Goal: Information Seeking & Learning: Compare options

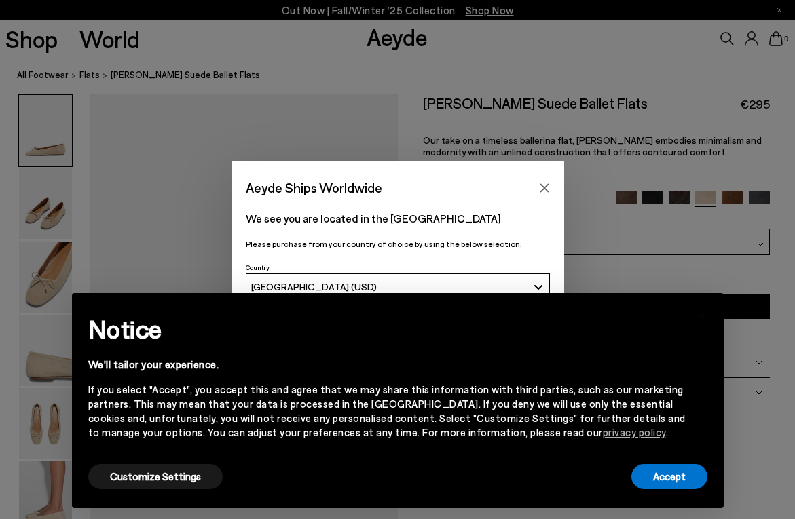
click at [384, 36] on div "Aeyde Ships Worldwide We see you are located in the United States Please purcha…" at bounding box center [397, 259] width 795 height 519
drag, startPoint x: 392, startPoint y: 29, endPoint x: 391, endPoint y: 7, distance: 22.4
click at [392, 29] on div "Aeyde Ships Worldwide We see you are located in the United States Please purcha…" at bounding box center [397, 259] width 795 height 519
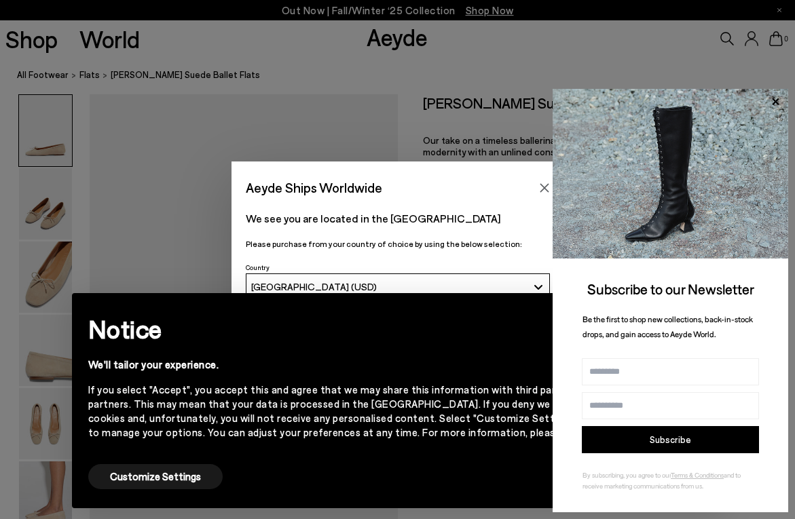
click at [522, 299] on div "× Notice We'll tailor your experience. If you select "Accept", you accept this …" at bounding box center [397, 401] width 641 height 204
click at [779, 103] on icon at bounding box center [775, 102] width 18 height 18
click at [539, 187] on icon "Close" at bounding box center [544, 188] width 11 height 11
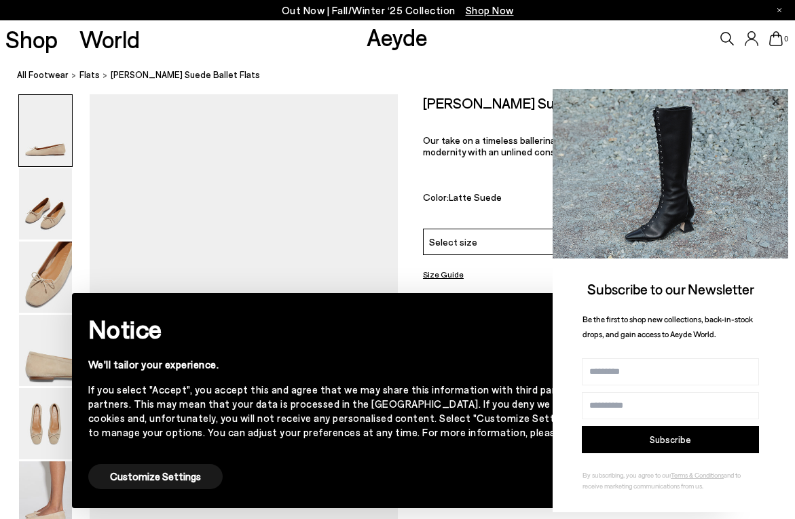
click at [770, 105] on icon at bounding box center [775, 102] width 18 height 18
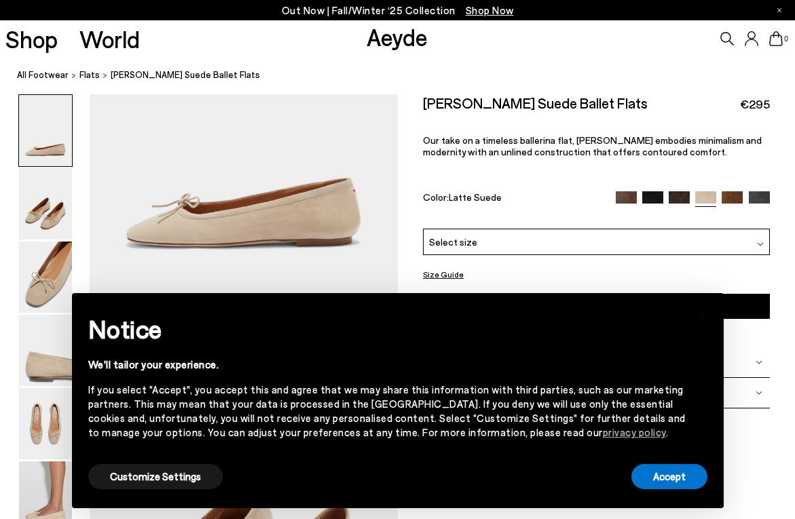
scroll to position [293, 0]
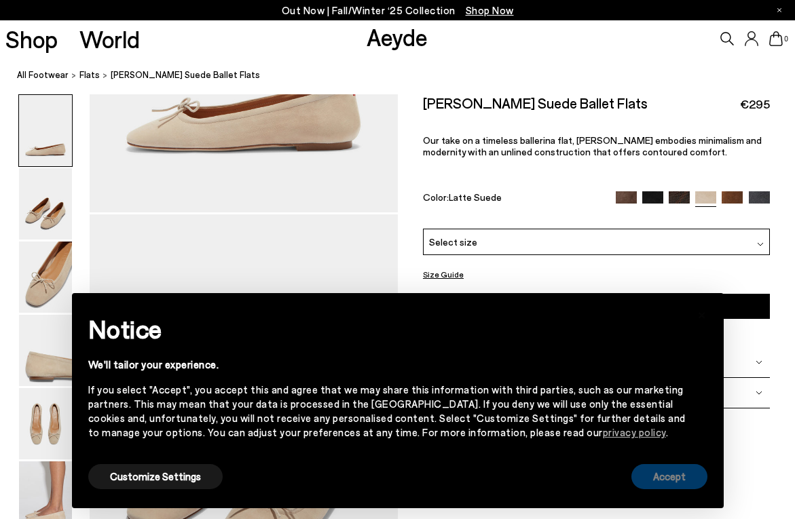
click at [645, 465] on button "Accept" at bounding box center [669, 476] width 76 height 25
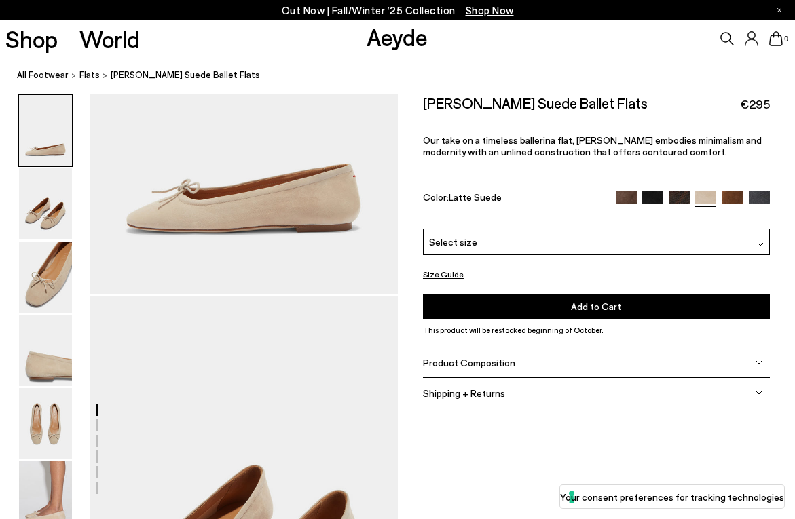
scroll to position [0, 0]
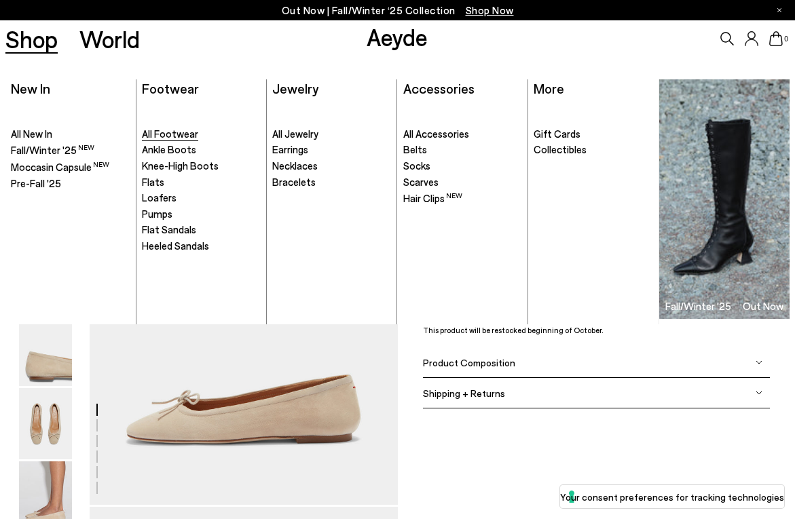
click at [145, 132] on span "All Footwear" at bounding box center [170, 134] width 56 height 12
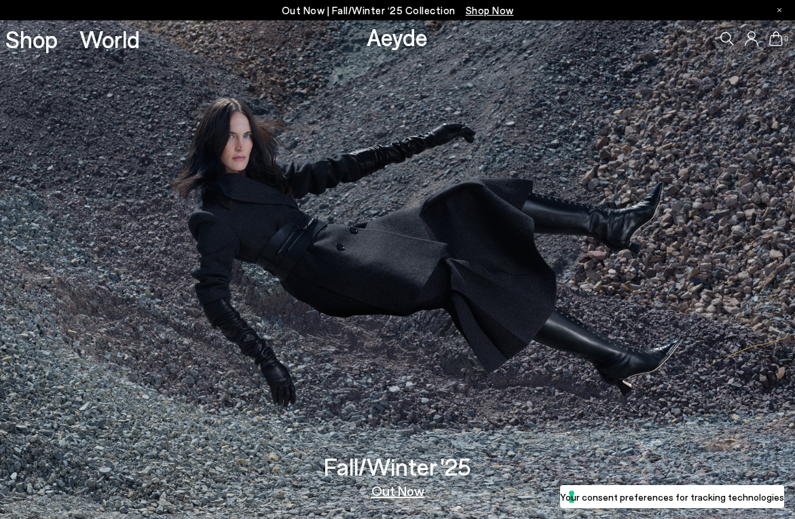
click at [60, 41] on div "Shop World" at bounding box center [70, 38] width 140 height 37
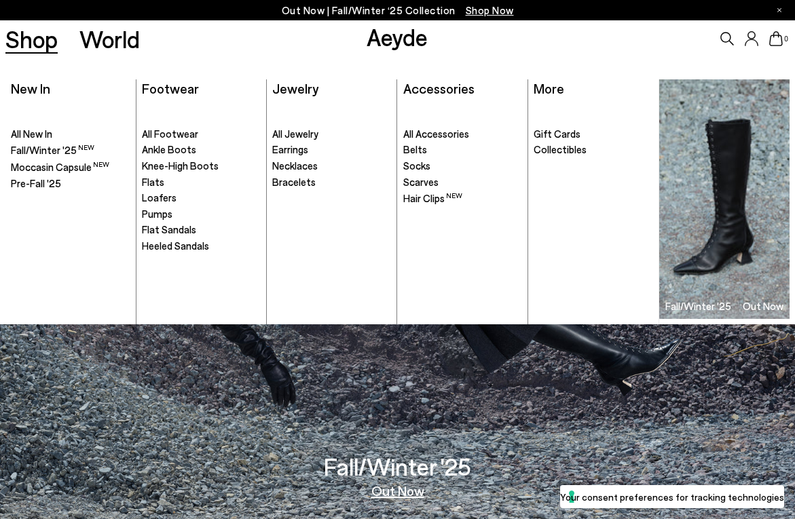
click at [53, 41] on link "Shop" at bounding box center [31, 39] width 52 height 24
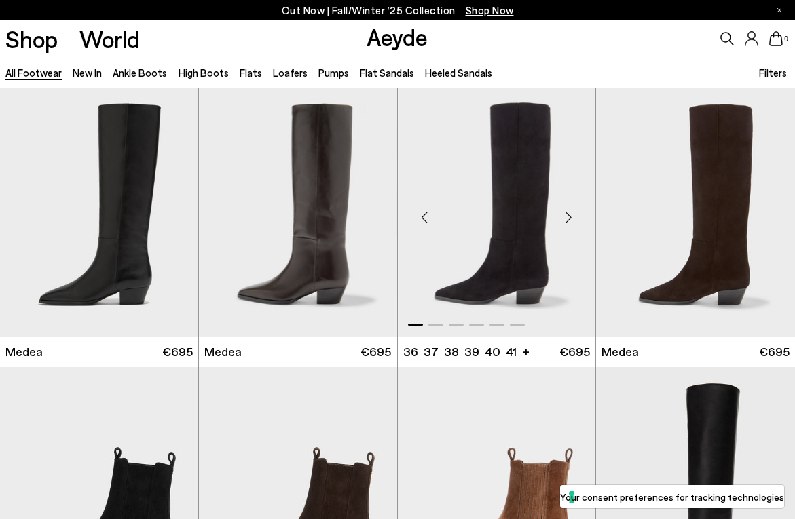
click at [572, 211] on div "Next slide" at bounding box center [568, 218] width 41 height 41
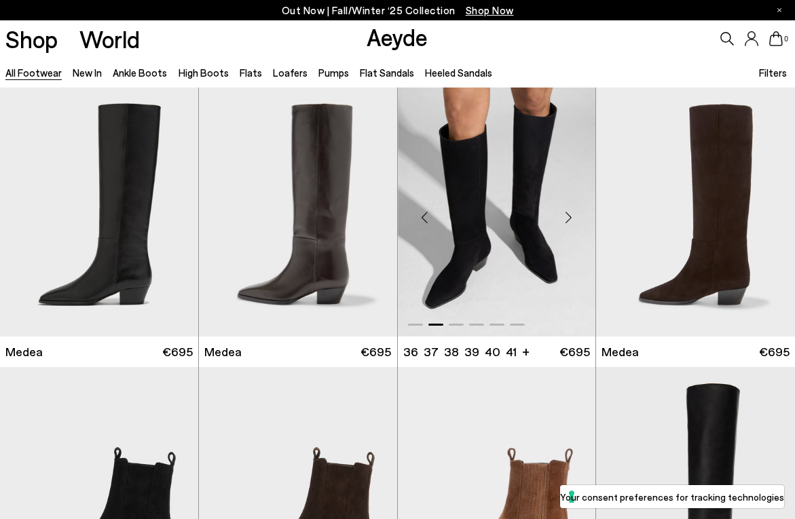
click at [572, 211] on div "Next slide" at bounding box center [568, 218] width 41 height 41
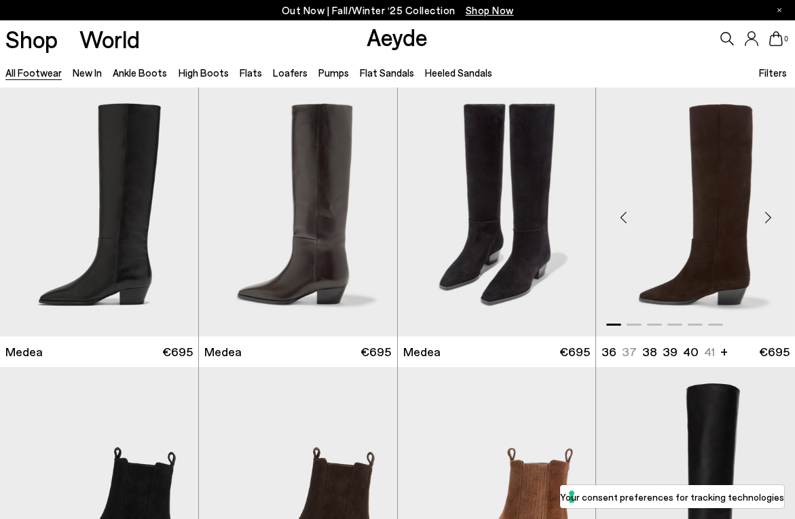
click at [771, 212] on div "Next slide" at bounding box center [767, 218] width 41 height 41
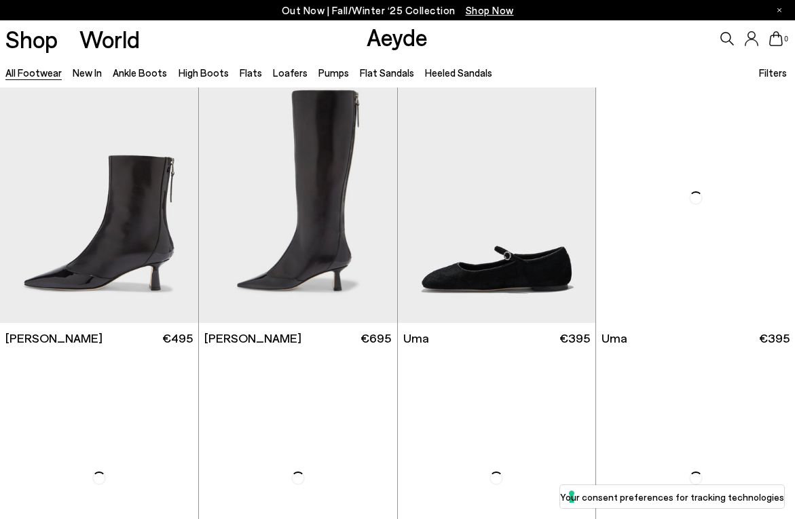
scroll to position [3369, 0]
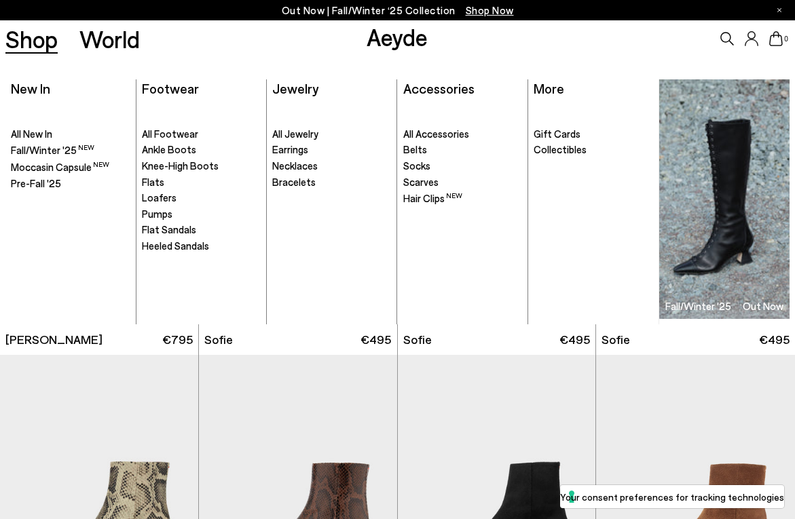
click at [42, 36] on link "Shop" at bounding box center [31, 39] width 52 height 24
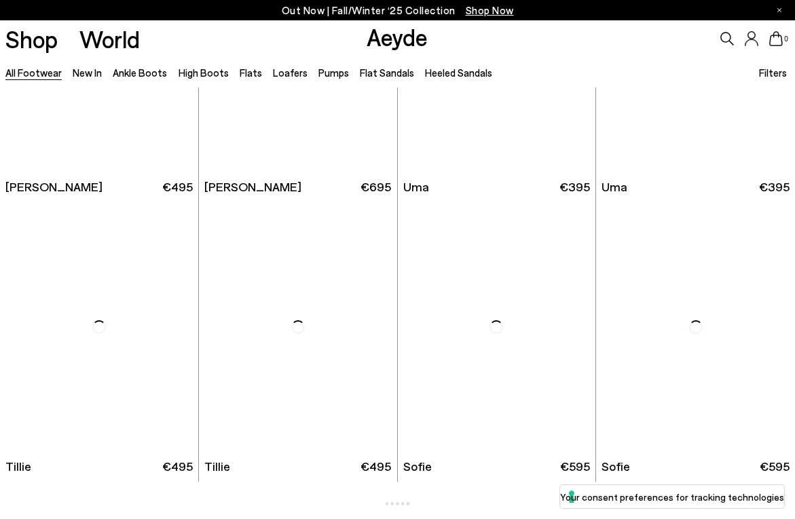
scroll to position [3369, 0]
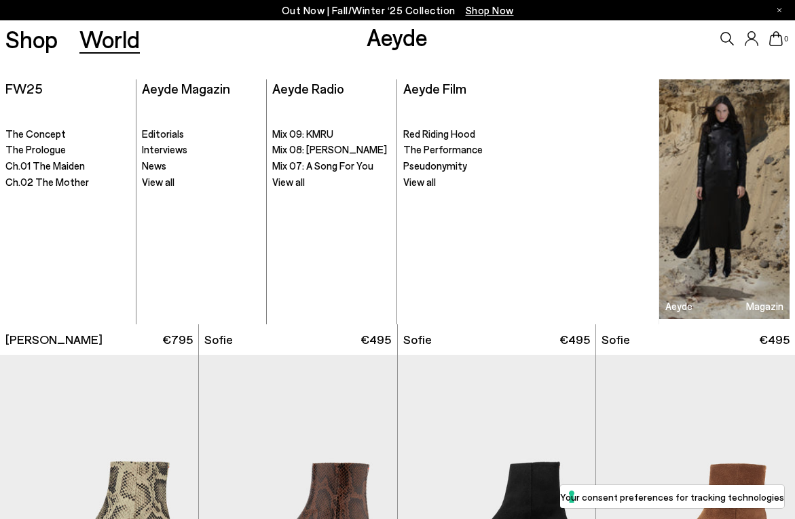
click at [117, 32] on link "World" at bounding box center [109, 39] width 60 height 24
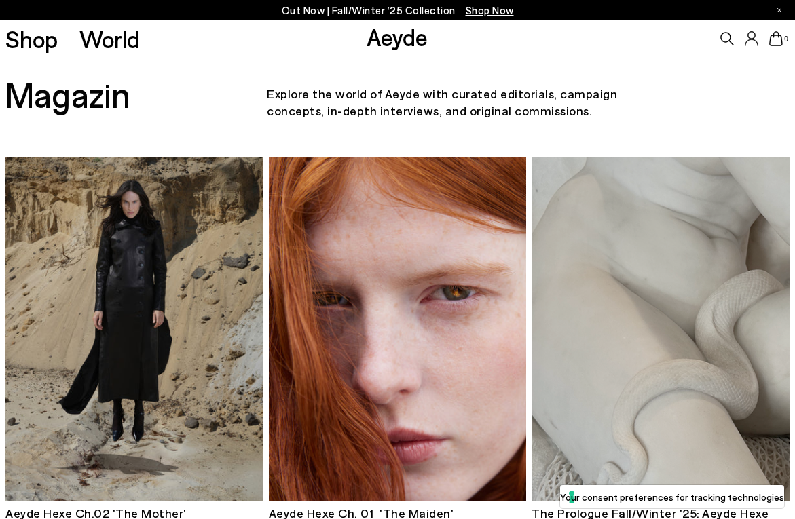
click at [775, 37] on icon at bounding box center [776, 38] width 14 height 15
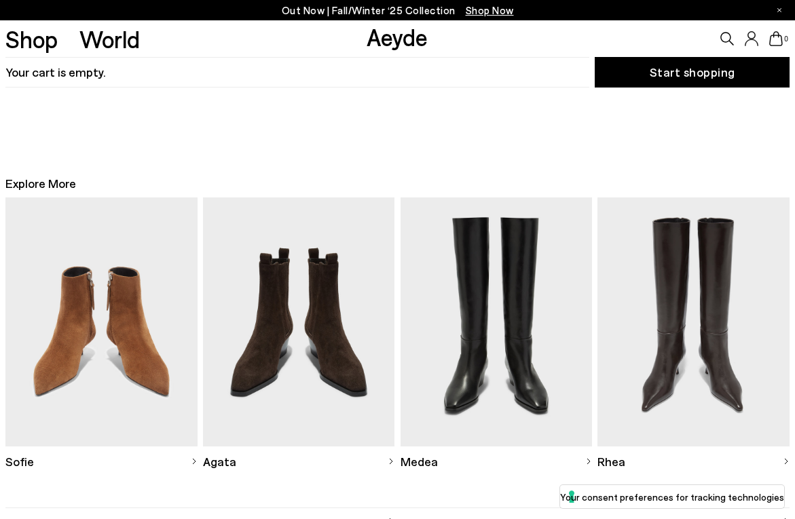
click at [754, 33] on icon at bounding box center [752, 38] width 14 height 15
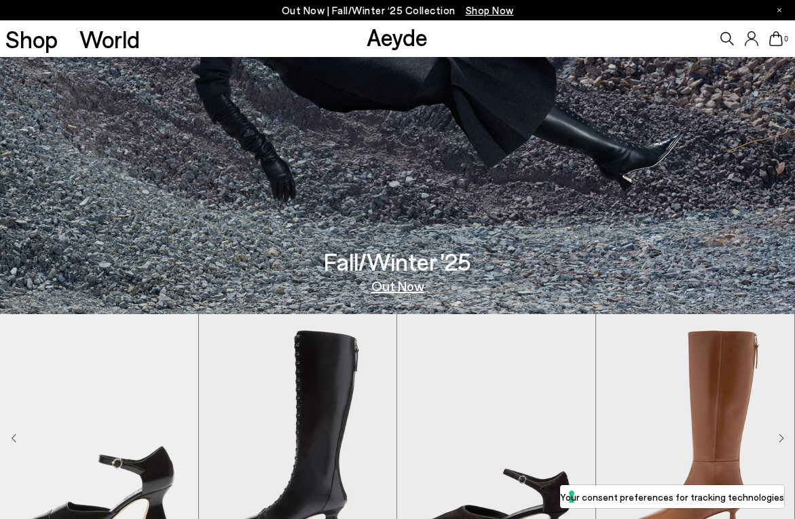
scroll to position [292, 0]
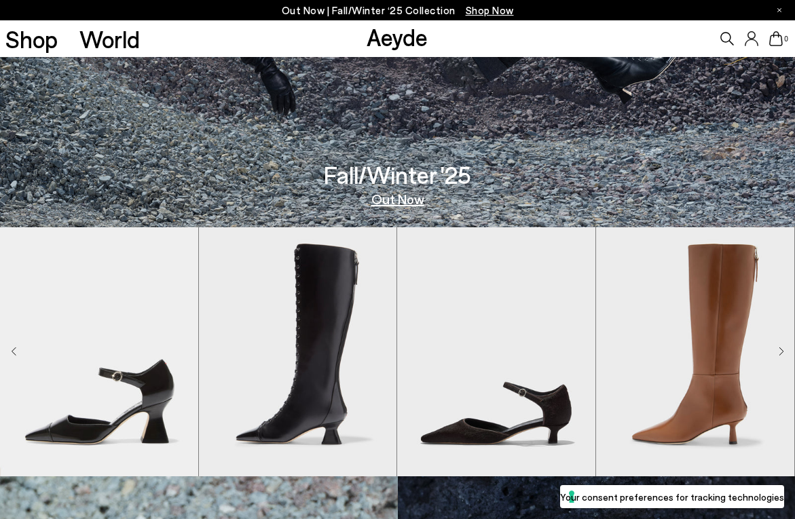
click at [398, 202] on link "Out Now" at bounding box center [397, 199] width 53 height 14
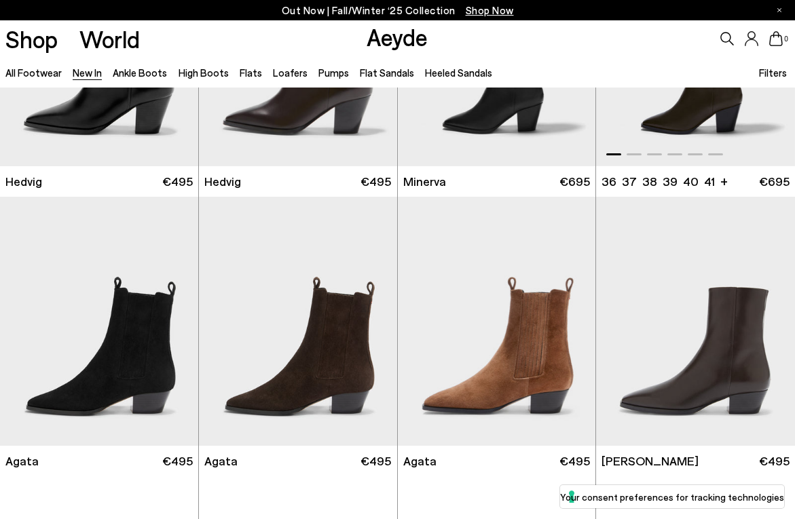
scroll to position [184, 0]
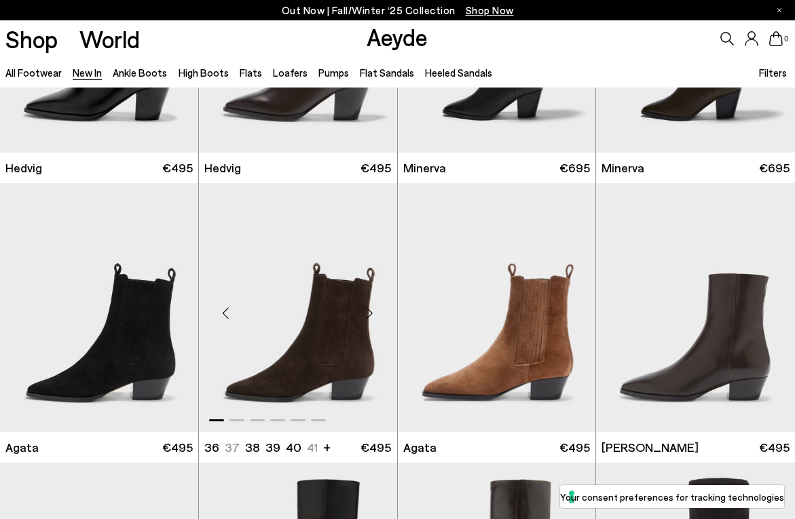
click at [363, 318] on div "Next slide" at bounding box center [370, 313] width 41 height 41
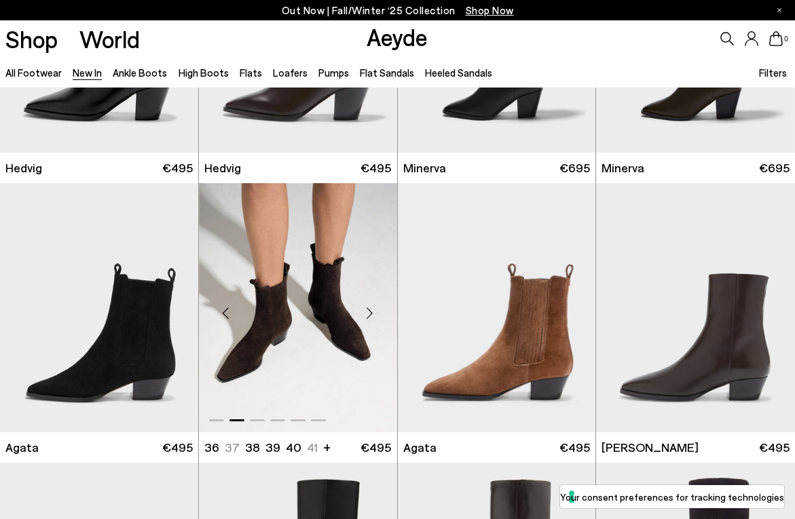
click at [363, 318] on div "Next slide" at bounding box center [370, 313] width 41 height 41
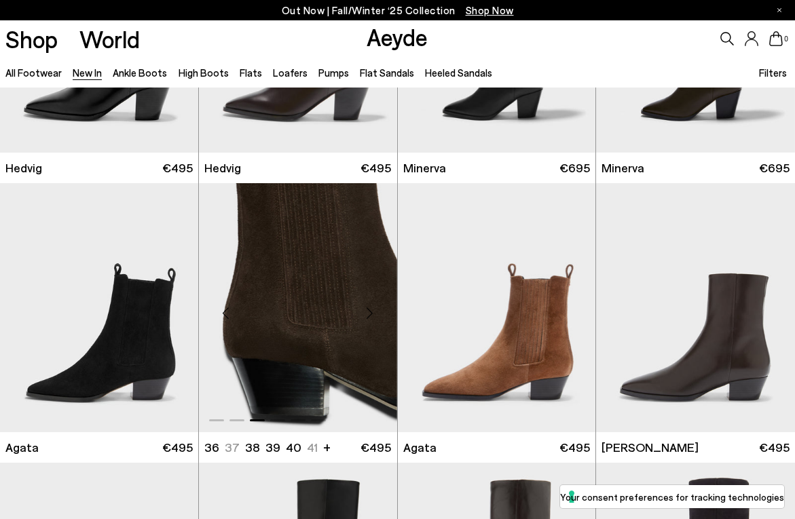
click at [363, 318] on div "Next slide" at bounding box center [370, 313] width 41 height 41
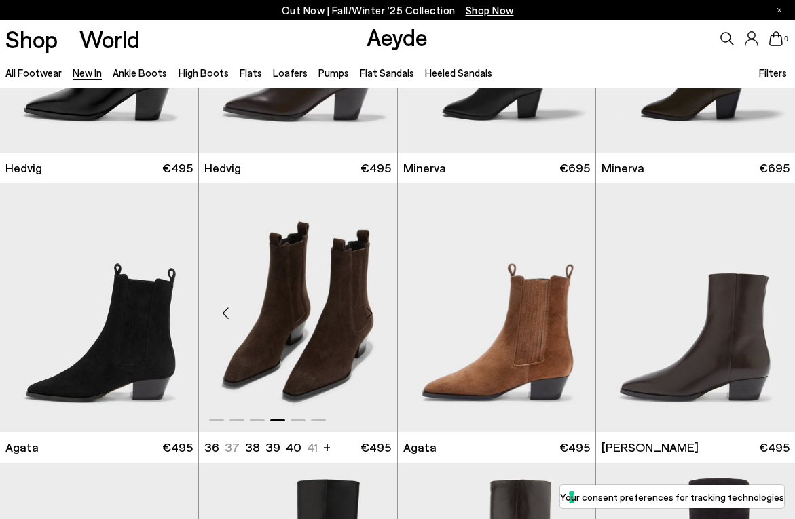
click at [363, 318] on div "Next slide" at bounding box center [370, 313] width 41 height 41
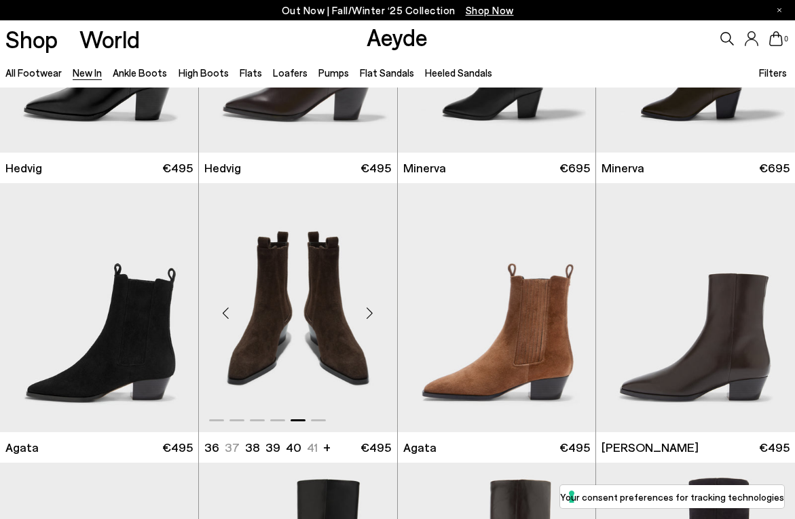
click at [363, 318] on div "Next slide" at bounding box center [370, 313] width 41 height 41
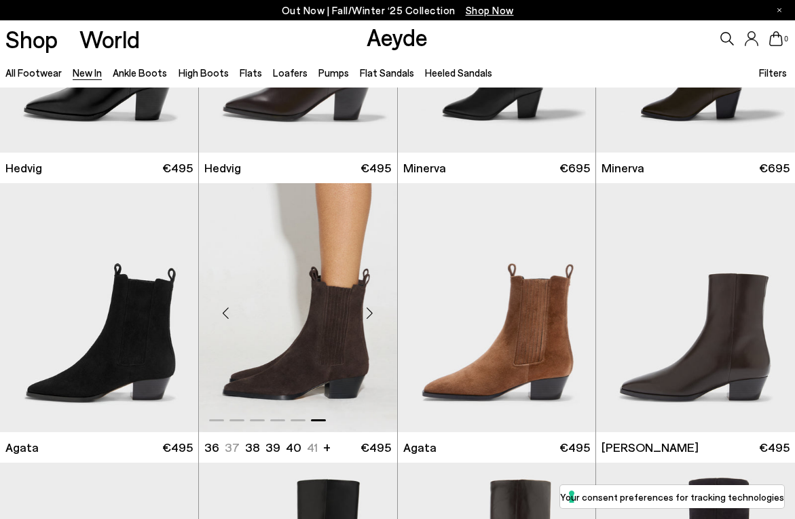
click at [363, 318] on div "Next slide" at bounding box center [370, 313] width 41 height 41
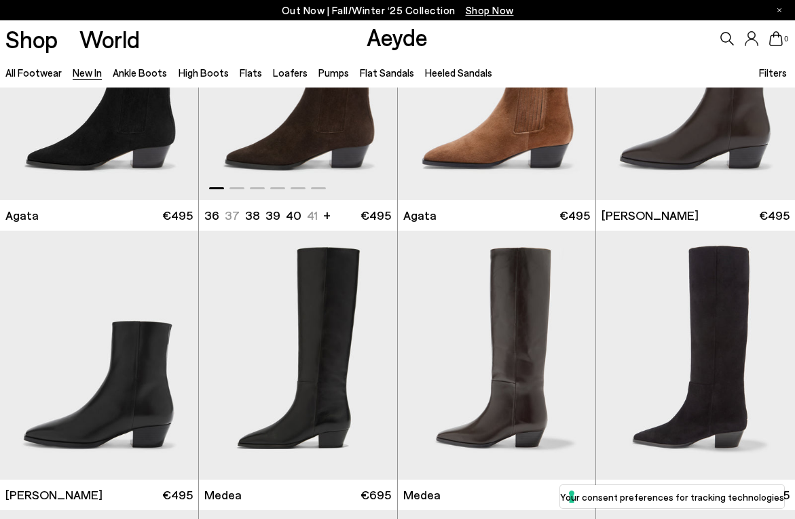
scroll to position [468, 0]
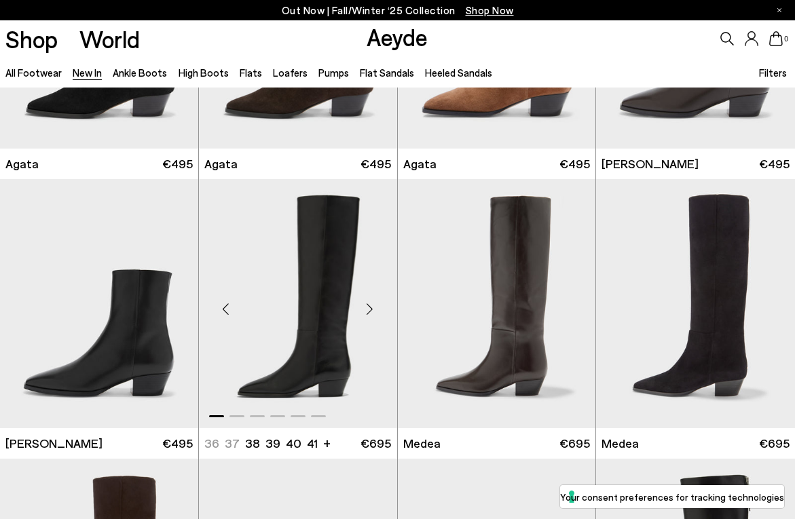
click at [364, 314] on div "Next slide" at bounding box center [370, 309] width 41 height 41
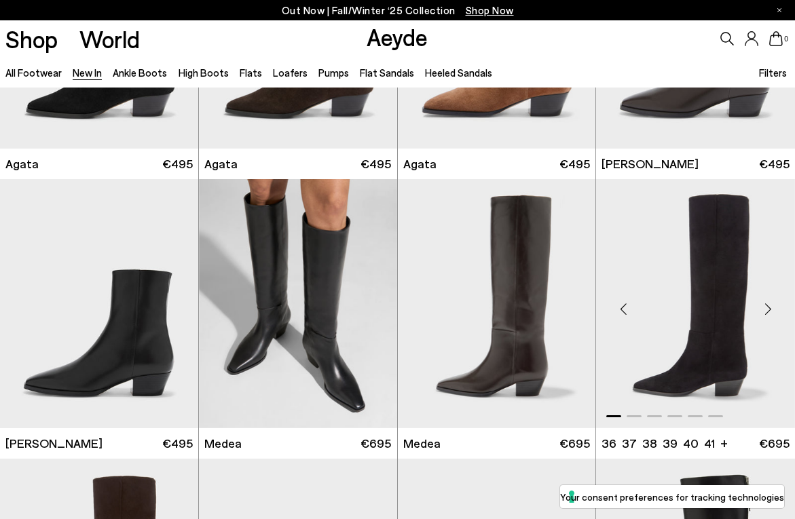
click at [766, 310] on div "Next slide" at bounding box center [767, 309] width 41 height 41
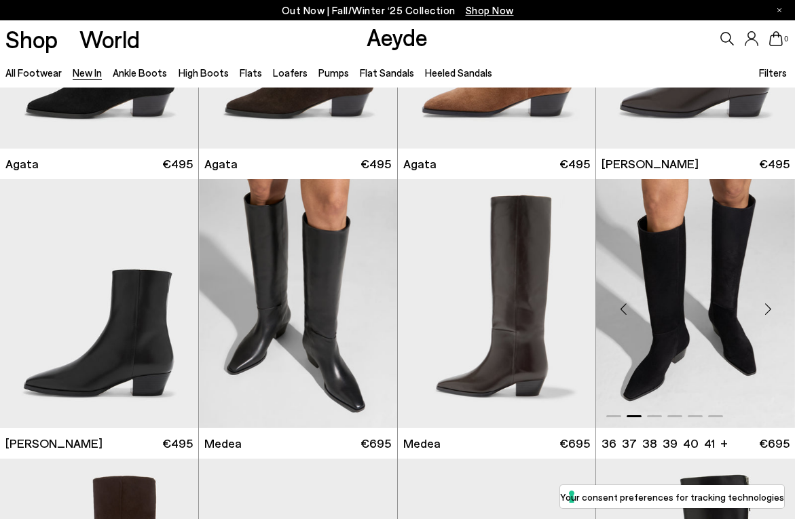
click at [766, 310] on div "Next slide" at bounding box center [767, 309] width 41 height 41
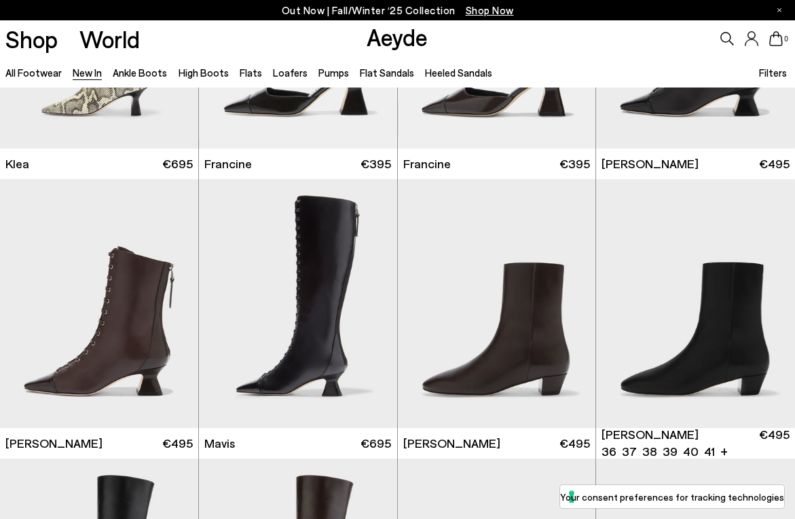
scroll to position [1309, 0]
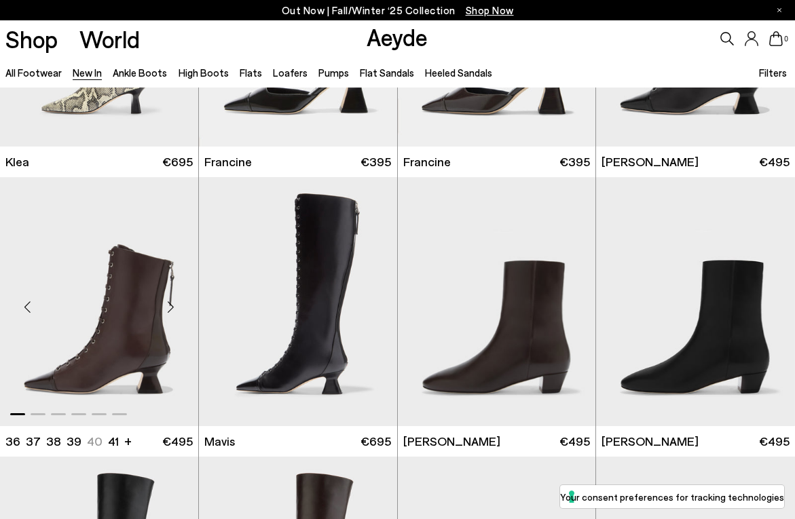
click at [173, 308] on div "Next slide" at bounding box center [171, 306] width 41 height 41
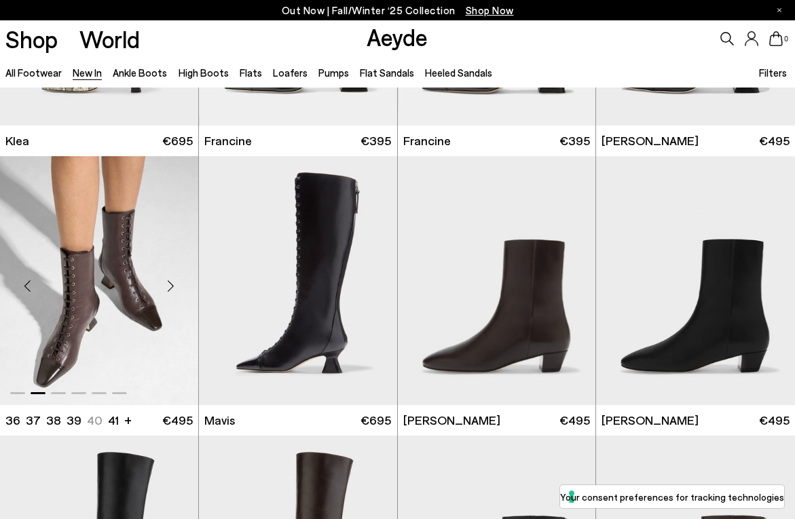
scroll to position [1336, 0]
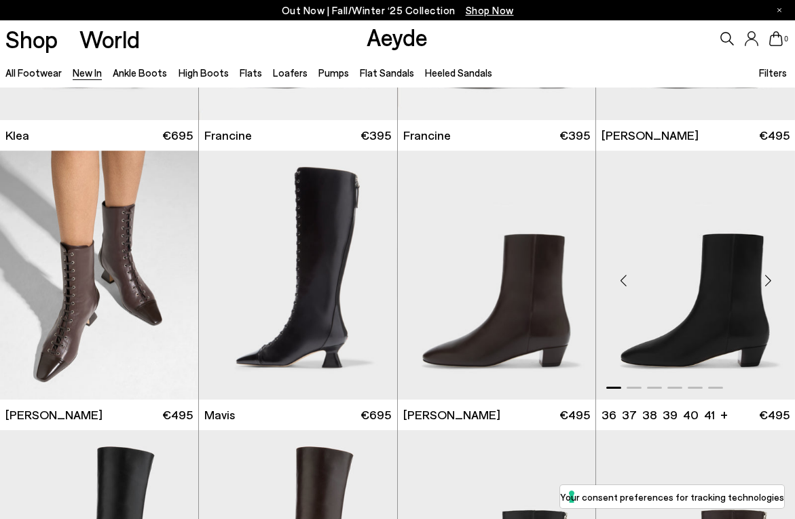
click at [772, 277] on div "Next slide" at bounding box center [767, 280] width 41 height 41
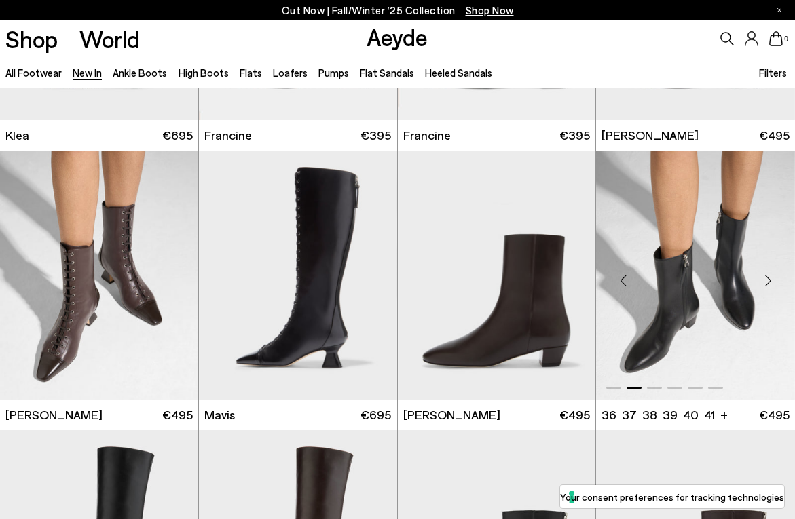
click at [770, 276] on div "Next slide" at bounding box center [767, 280] width 41 height 41
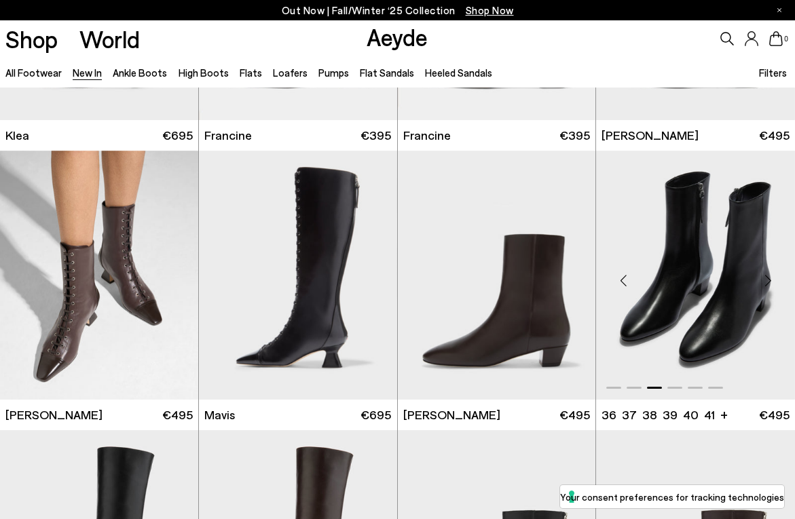
click at [770, 276] on div "Next slide" at bounding box center [767, 280] width 41 height 41
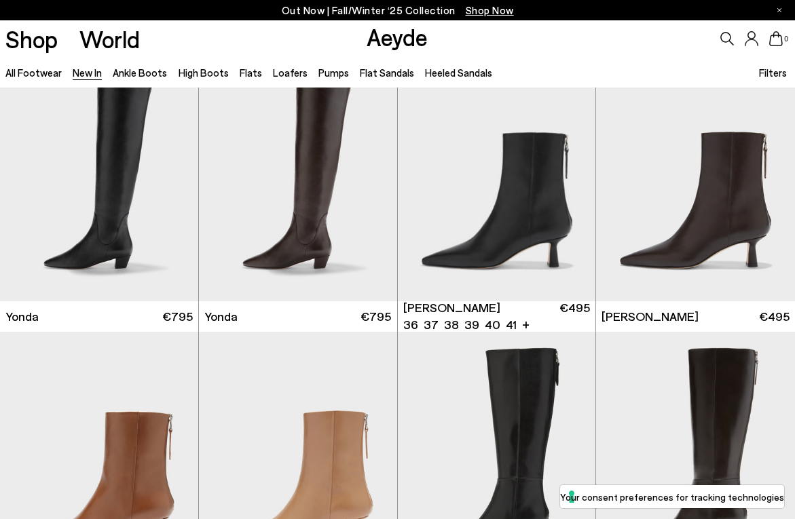
scroll to position [1718, 0]
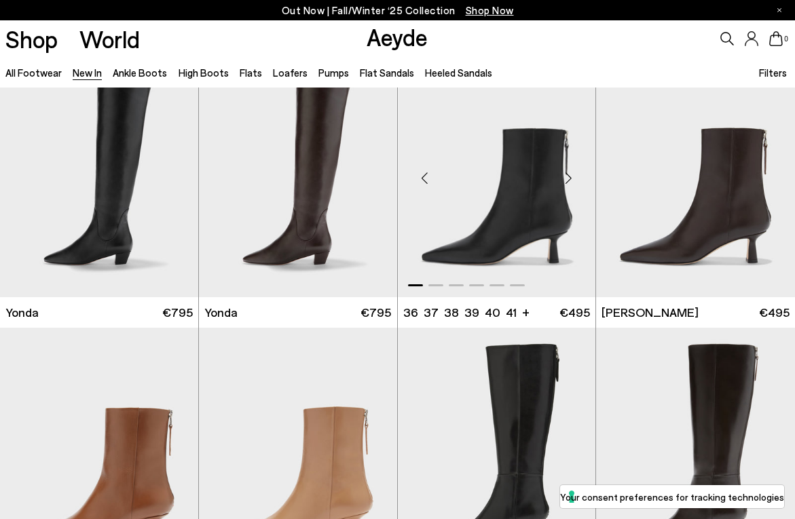
click at [572, 176] on div "Next slide" at bounding box center [568, 177] width 41 height 41
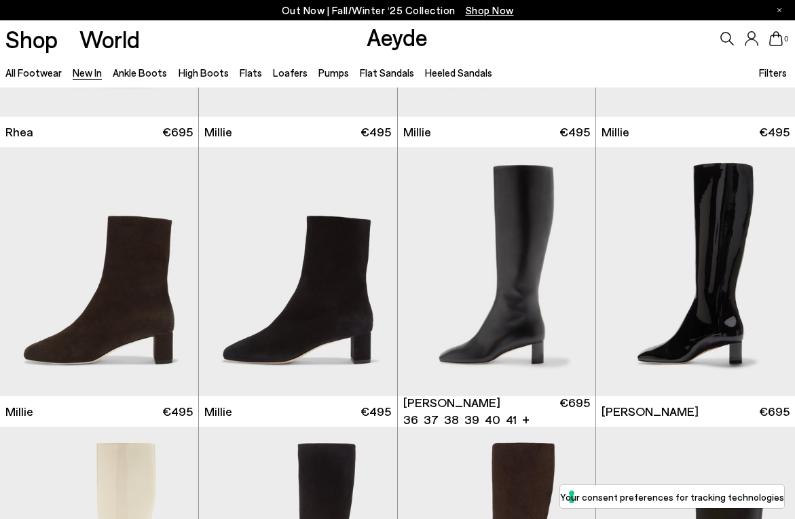
scroll to position [2459, 0]
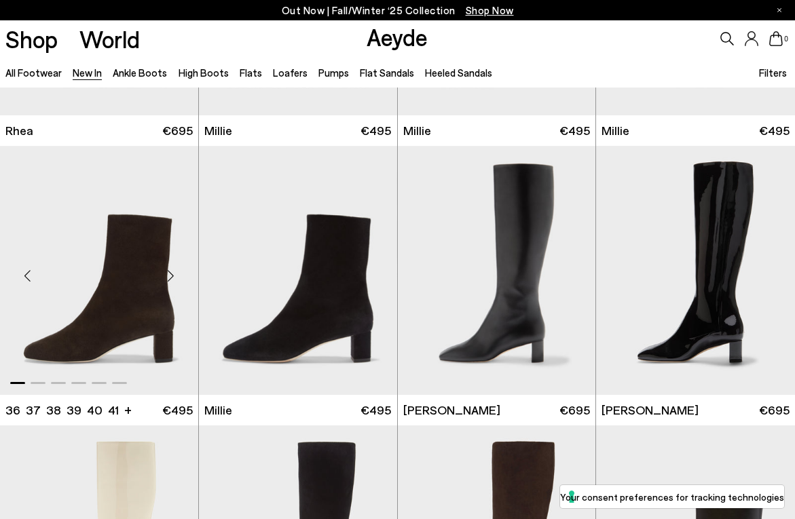
click at [175, 276] on div "Next slide" at bounding box center [171, 275] width 41 height 41
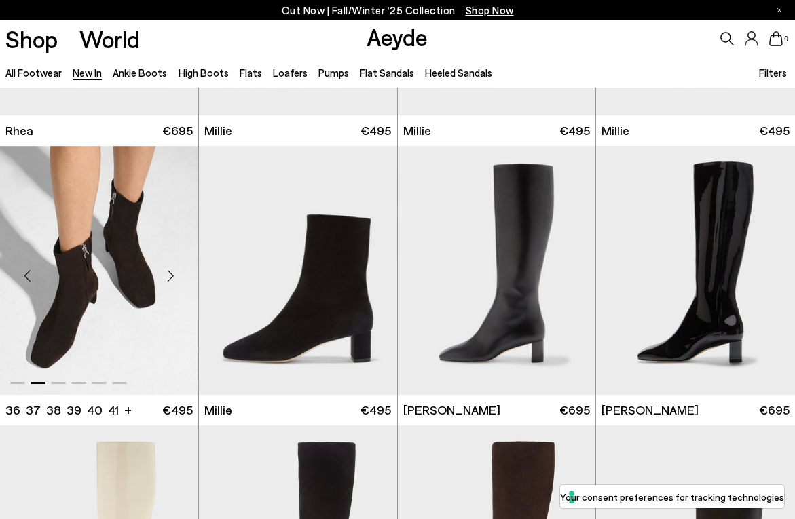
click at [175, 276] on div "Next slide" at bounding box center [171, 275] width 41 height 41
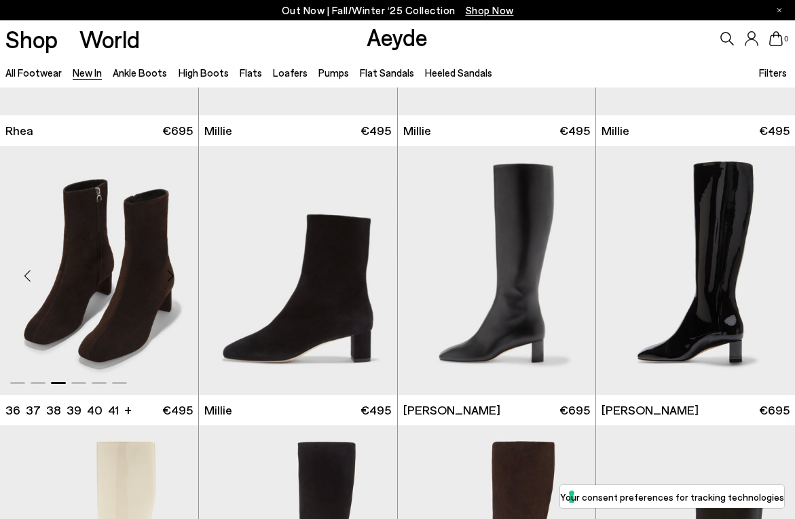
click at [175, 275] on div "Next slide" at bounding box center [171, 275] width 41 height 41
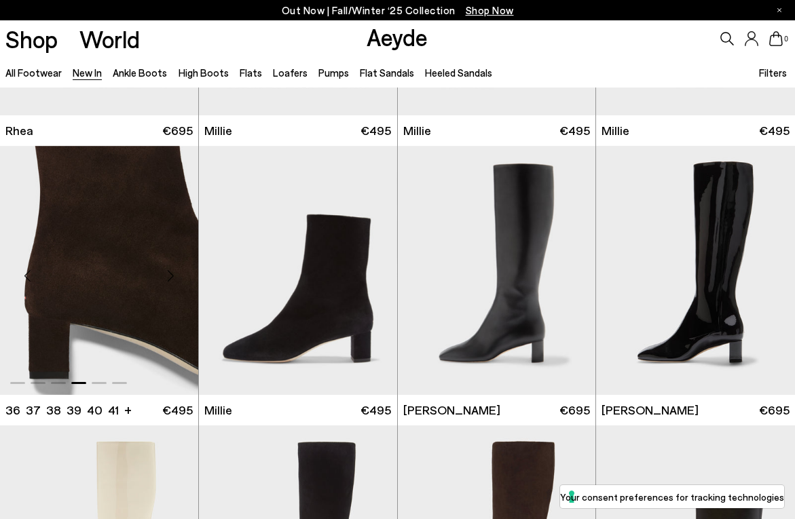
click at [175, 275] on div "Next slide" at bounding box center [171, 275] width 41 height 41
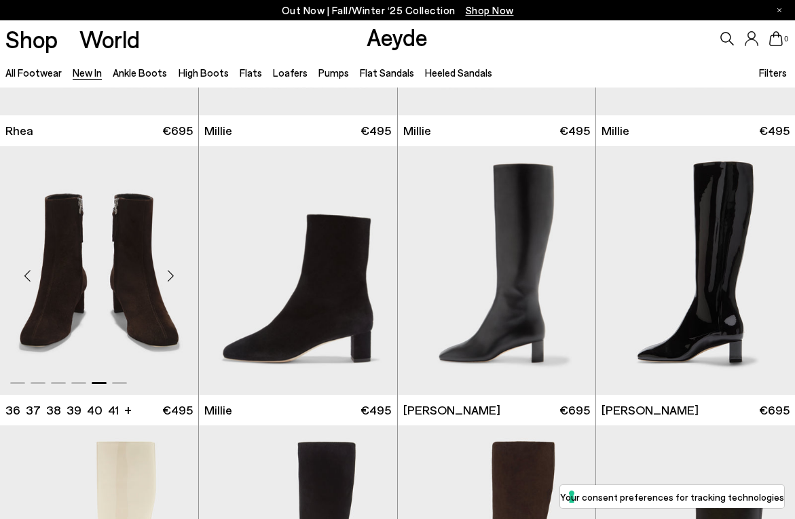
click at [175, 274] on div "Next slide" at bounding box center [171, 275] width 41 height 41
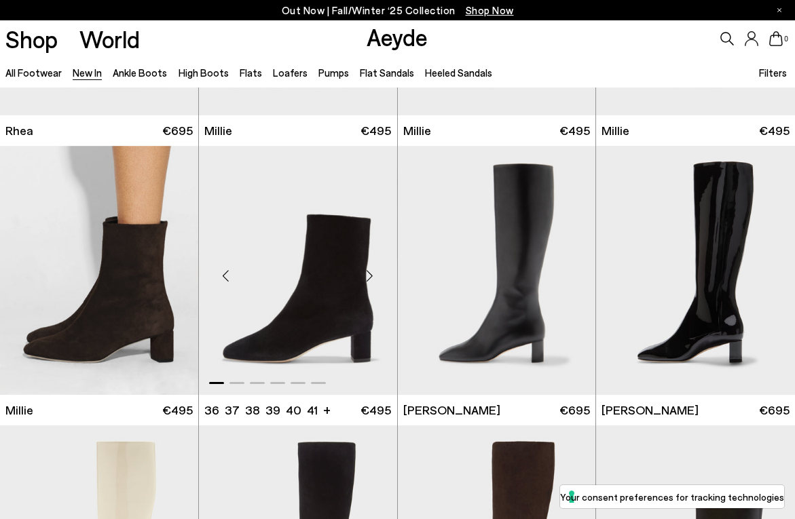
click at [368, 280] on div "Next slide" at bounding box center [370, 275] width 41 height 41
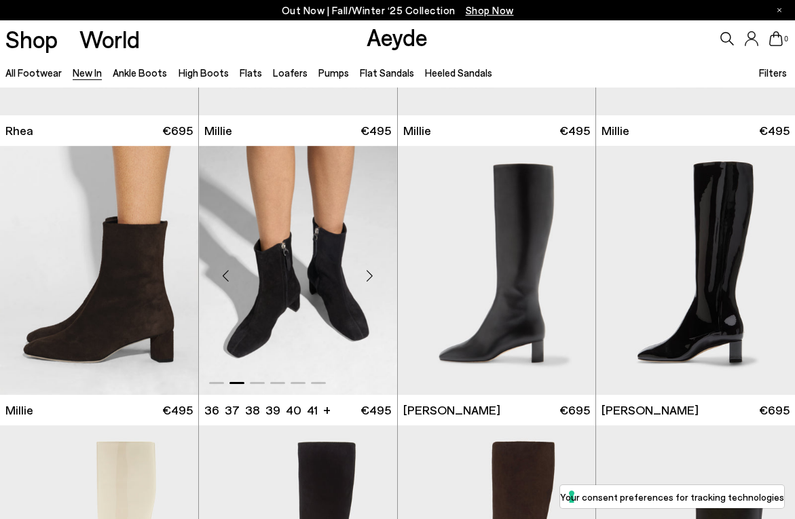
click at [368, 280] on div "Next slide" at bounding box center [370, 275] width 41 height 41
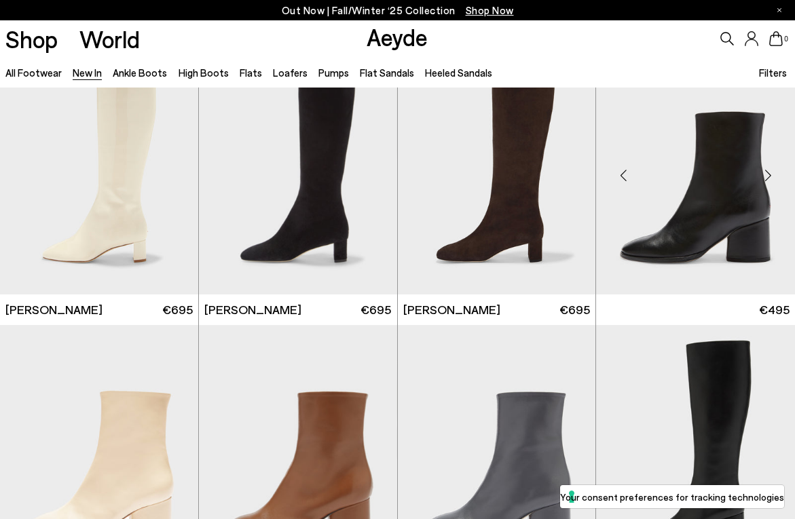
scroll to position [2823, 0]
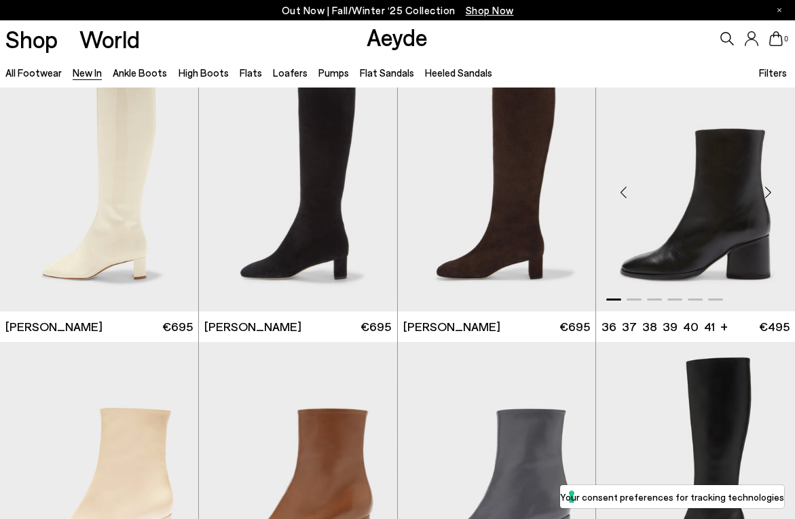
click at [767, 191] on div "Next slide" at bounding box center [767, 192] width 41 height 41
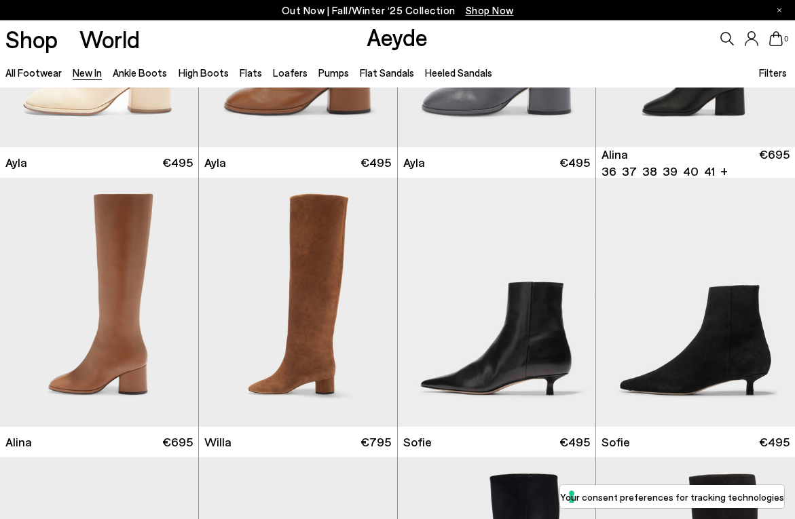
scroll to position [3343, 0]
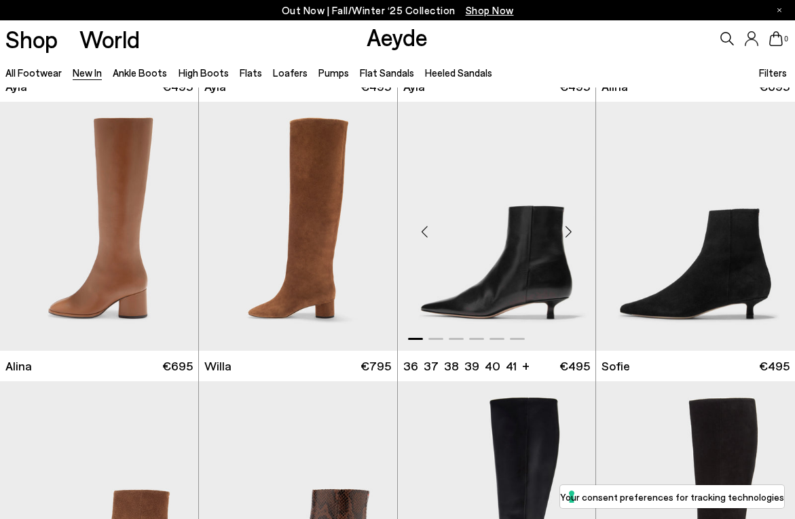
click at [572, 234] on div "Next slide" at bounding box center [568, 232] width 41 height 41
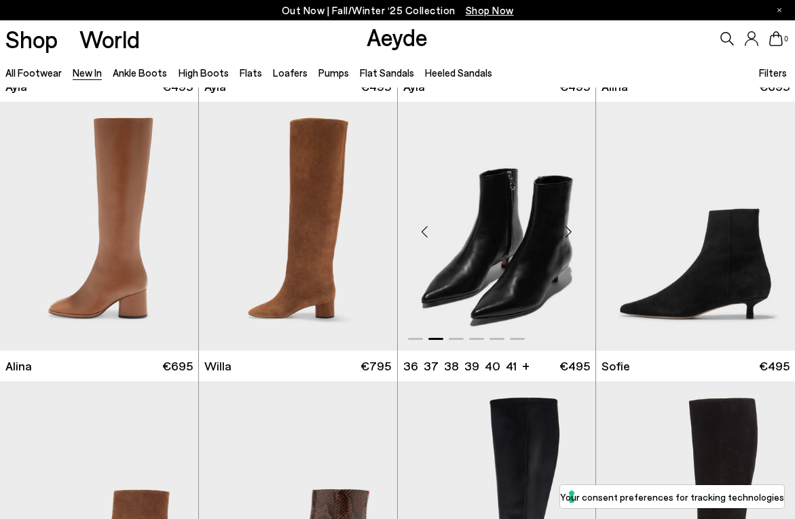
click at [572, 234] on div "Next slide" at bounding box center [568, 232] width 41 height 41
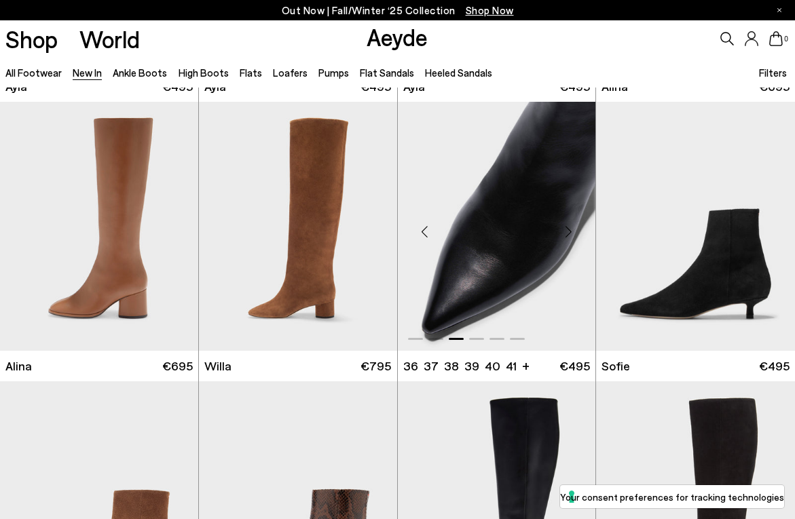
click at [572, 234] on div "Next slide" at bounding box center [568, 232] width 41 height 41
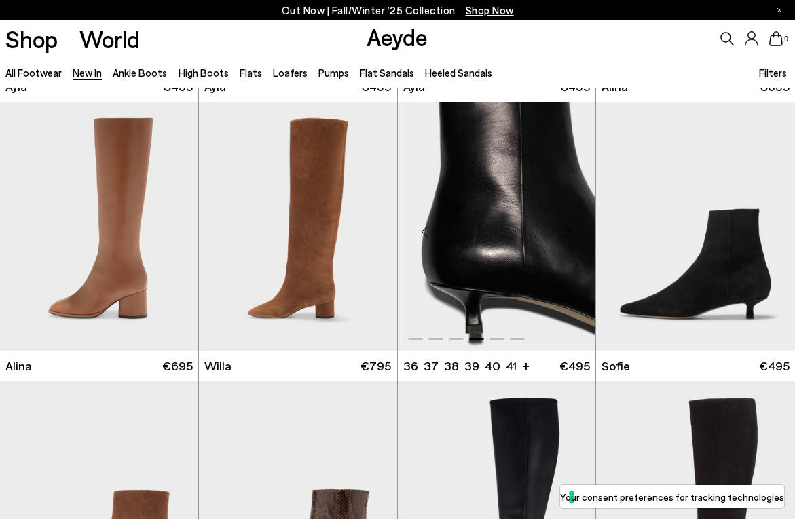
click at [572, 234] on div "Next slide" at bounding box center [568, 232] width 41 height 41
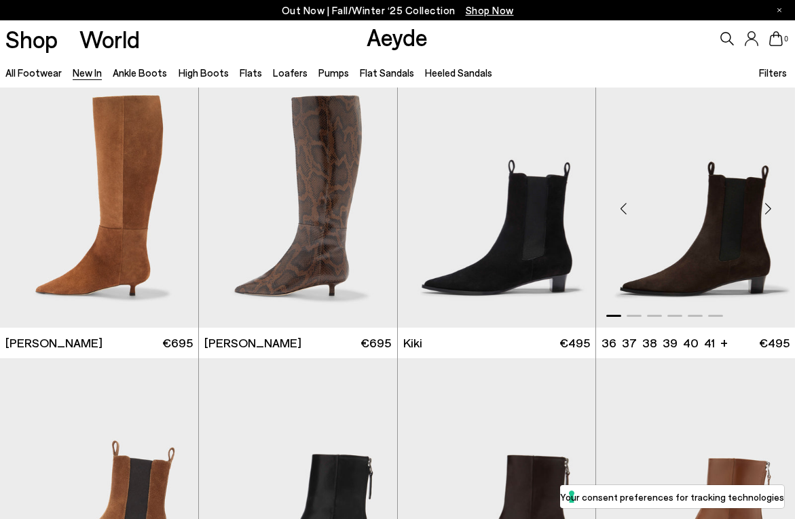
scroll to position [3894, 0]
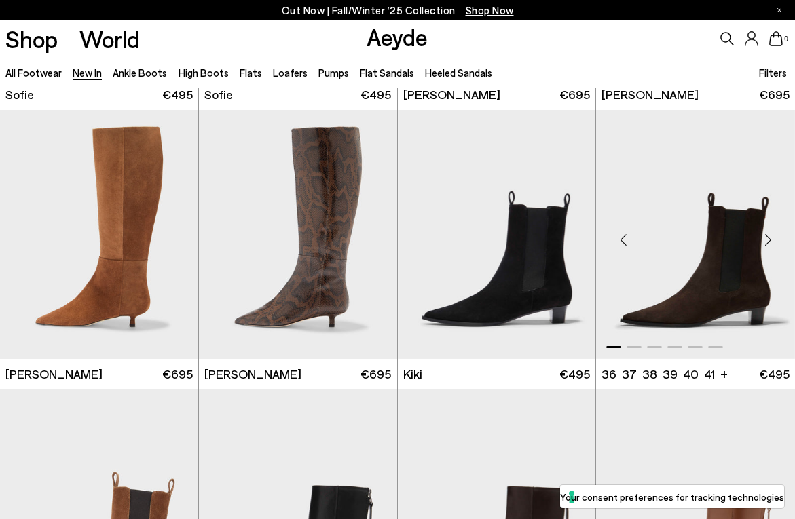
click at [765, 234] on div "Next slide" at bounding box center [767, 240] width 41 height 41
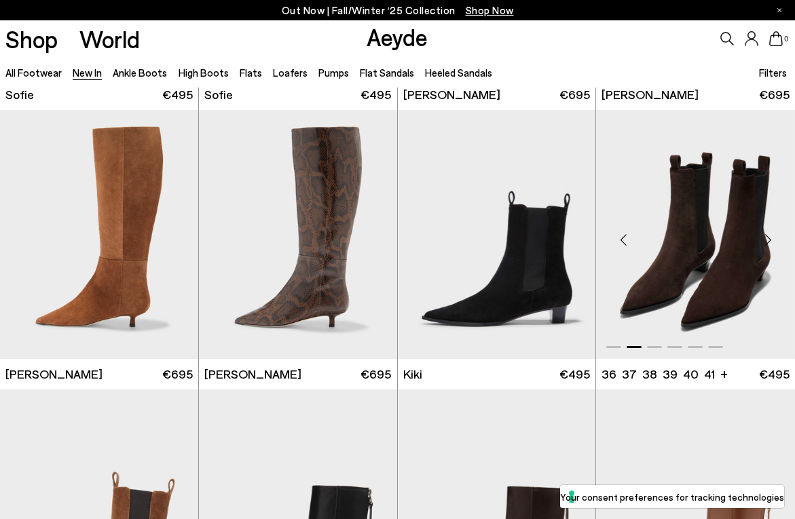
click at [765, 232] on div "Next slide" at bounding box center [767, 240] width 41 height 41
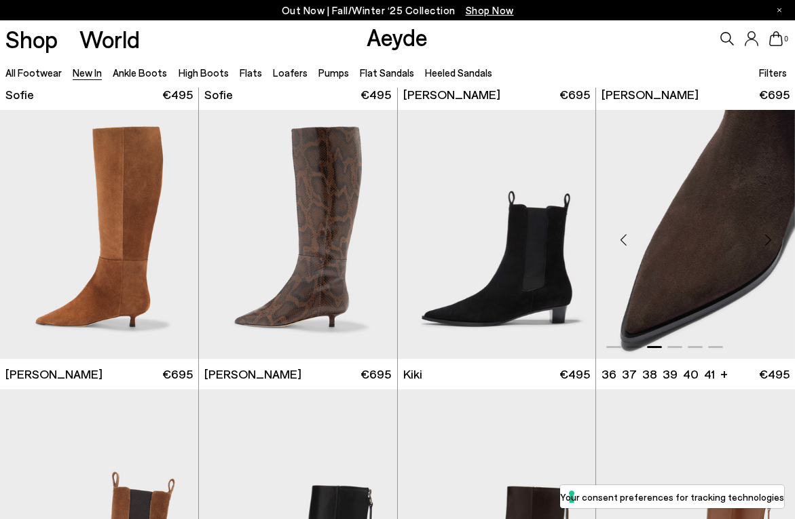
click at [765, 232] on div "Next slide" at bounding box center [767, 240] width 41 height 41
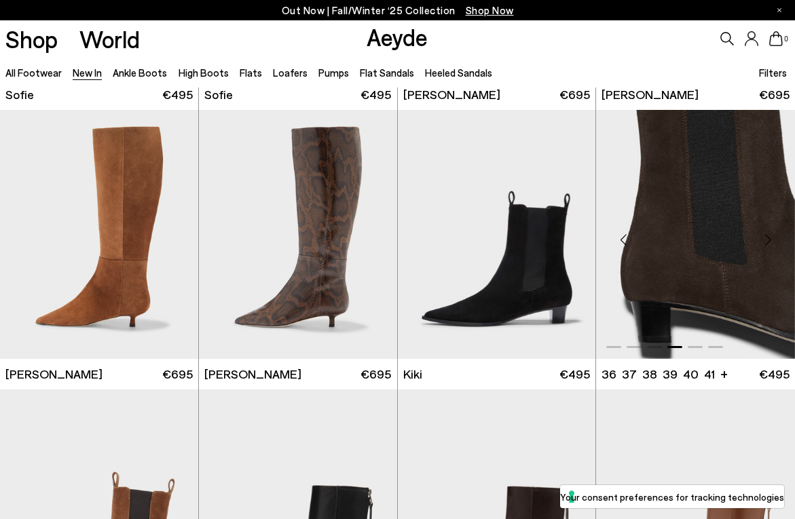
click at [765, 232] on div "Next slide" at bounding box center [767, 240] width 41 height 41
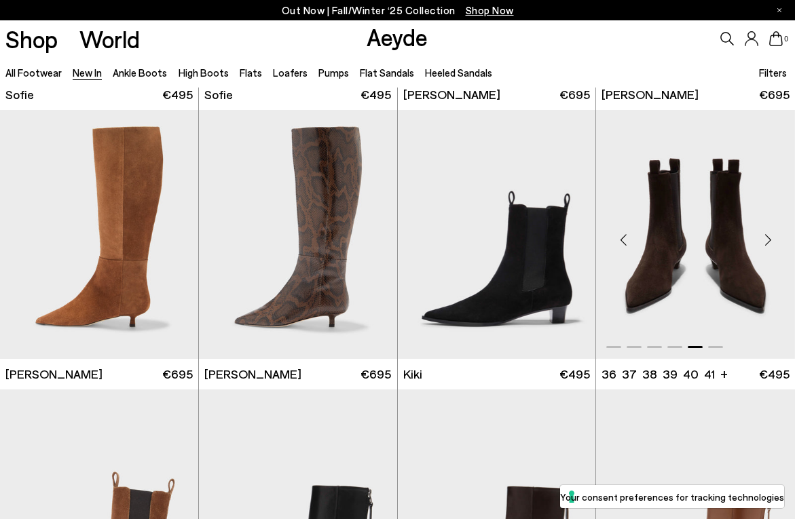
click at [765, 232] on div "Next slide" at bounding box center [767, 240] width 41 height 41
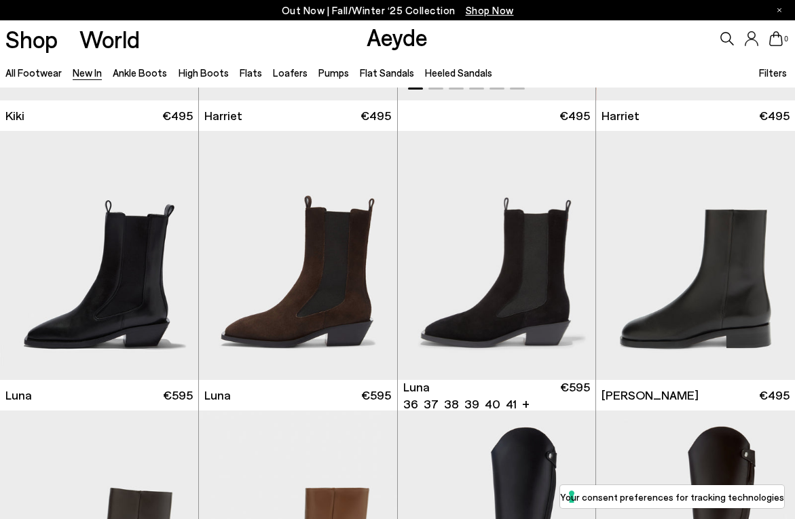
scroll to position [4463, 0]
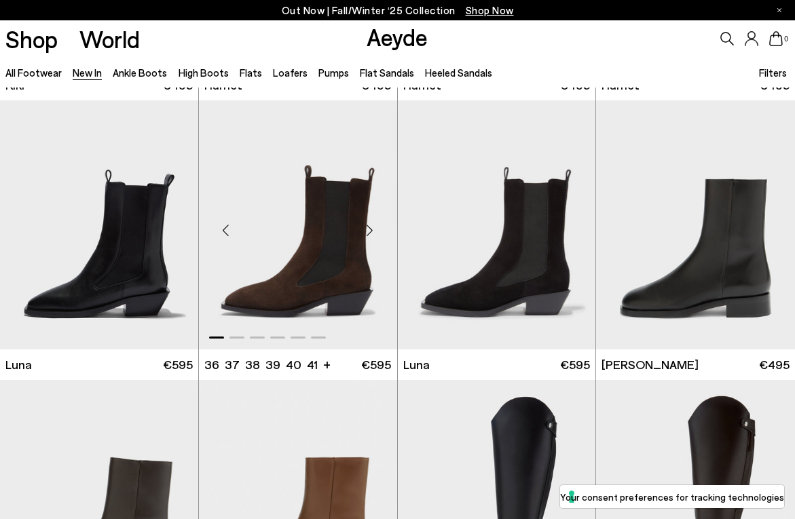
click at [373, 235] on div "Next slide" at bounding box center [370, 230] width 41 height 41
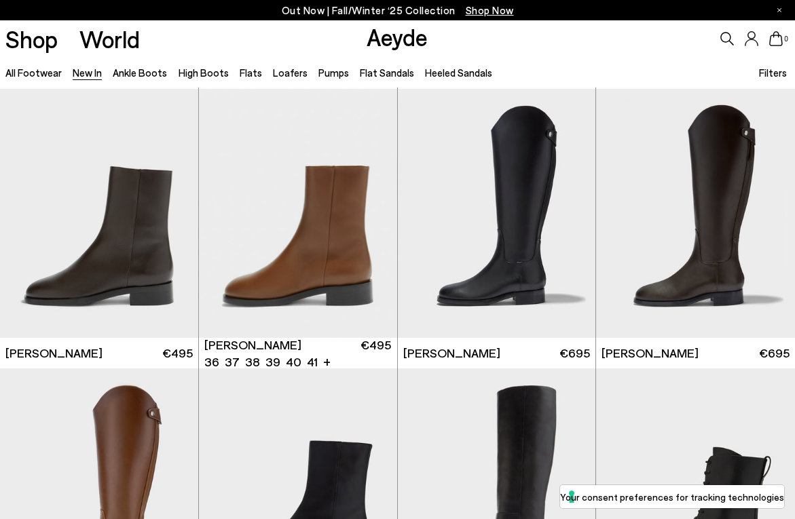
scroll to position [4755, 0]
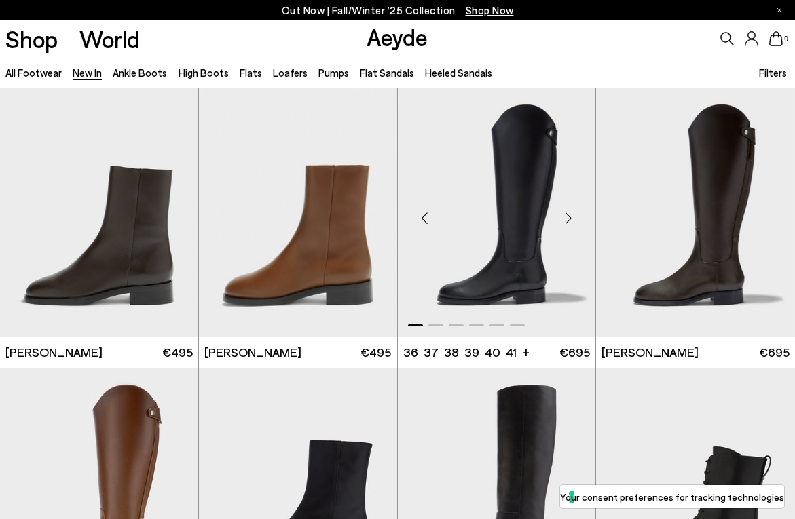
click at [567, 204] on div "Next slide" at bounding box center [568, 218] width 41 height 41
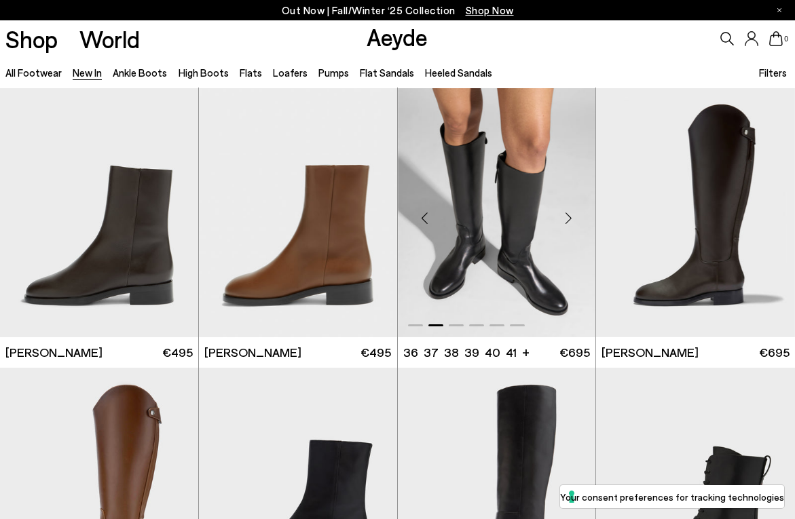
click at [568, 204] on div "Next slide" at bounding box center [568, 218] width 41 height 41
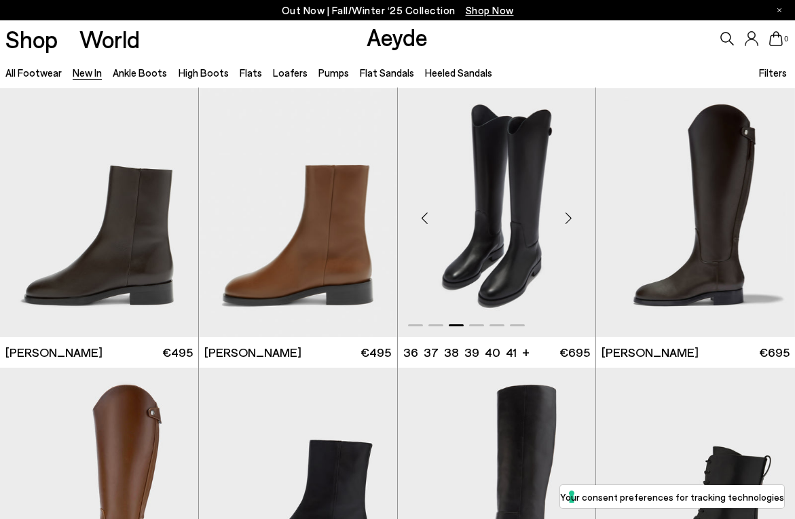
click at [568, 204] on div "Next slide" at bounding box center [568, 218] width 41 height 41
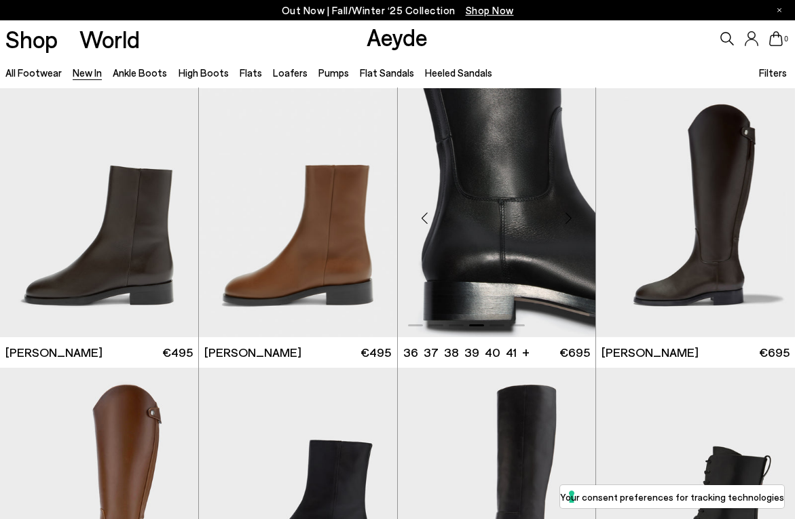
click at [568, 204] on div "Next slide" at bounding box center [568, 218] width 41 height 41
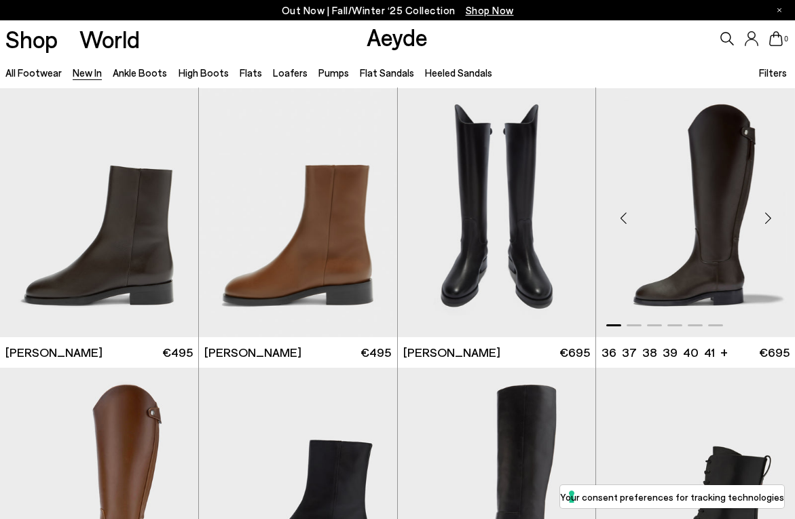
click at [758, 217] on div "Next slide" at bounding box center [767, 218] width 41 height 41
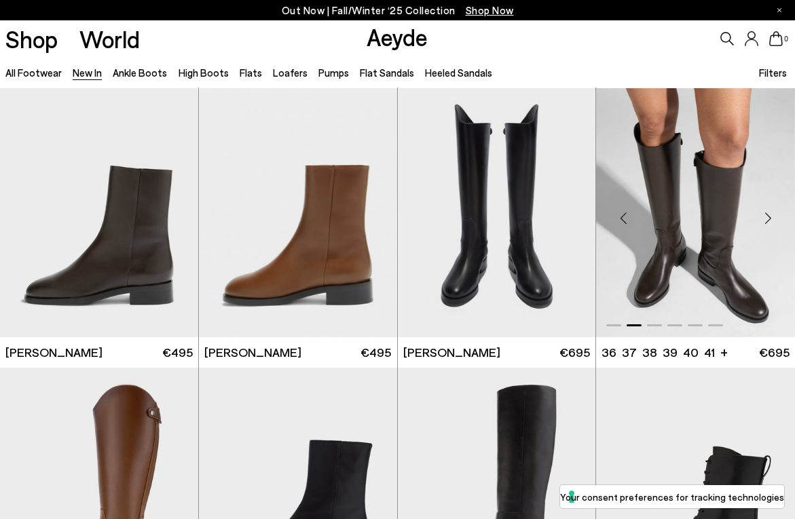
click at [758, 217] on div "Next slide" at bounding box center [767, 218] width 41 height 41
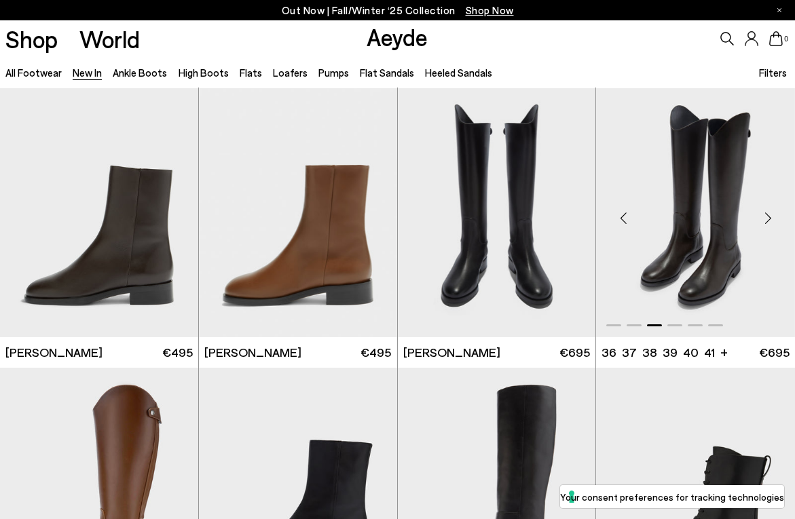
click at [758, 217] on div "Next slide" at bounding box center [767, 218] width 41 height 41
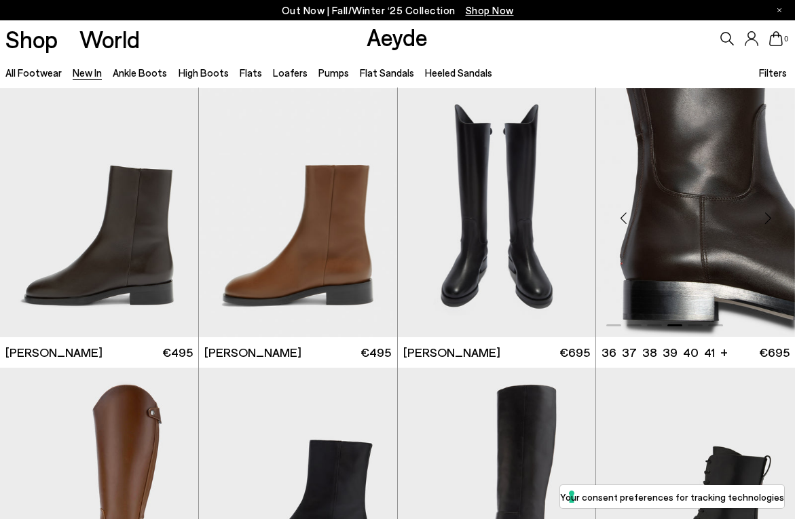
click at [758, 217] on div "Next slide" at bounding box center [767, 218] width 41 height 41
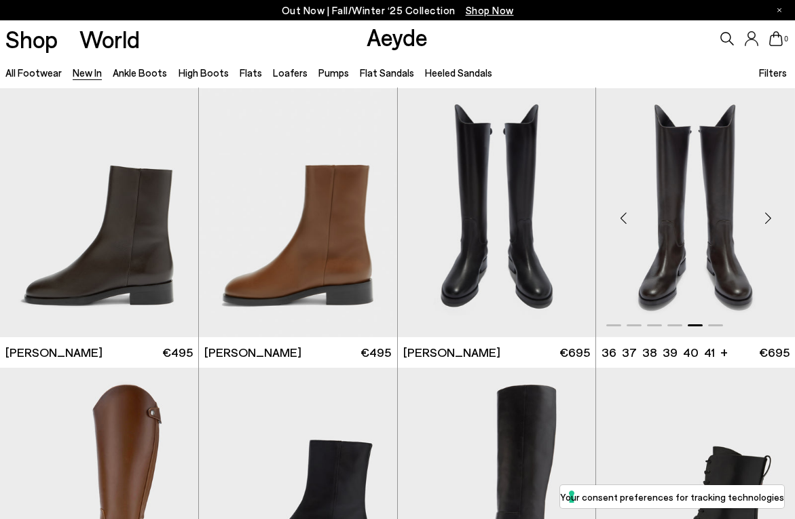
click at [758, 217] on div "Next slide" at bounding box center [767, 218] width 41 height 41
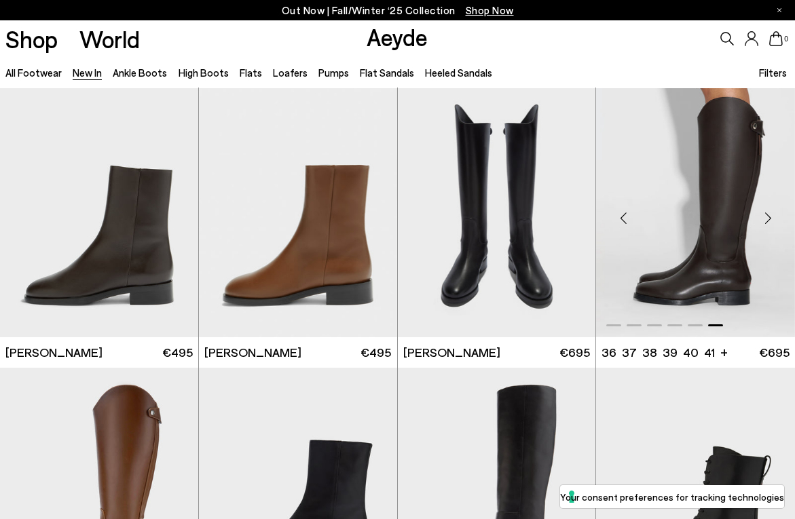
click at [758, 217] on div "Next slide" at bounding box center [767, 218] width 41 height 41
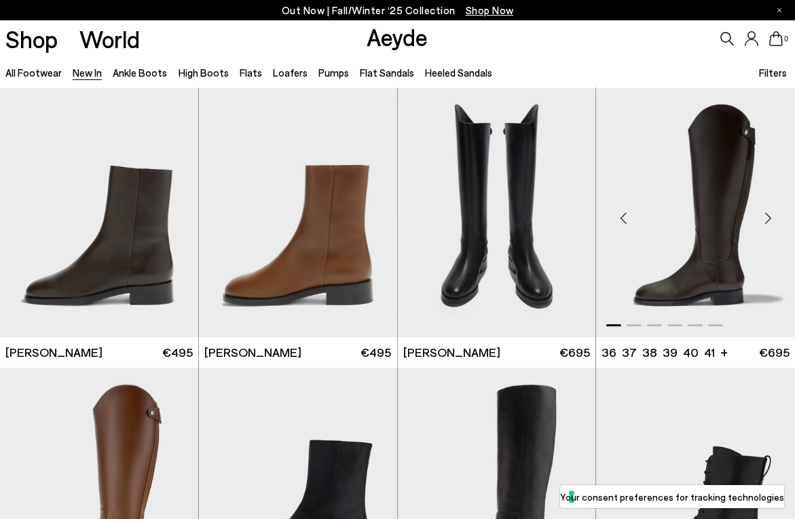
click at [758, 217] on div "Next slide" at bounding box center [767, 218] width 41 height 41
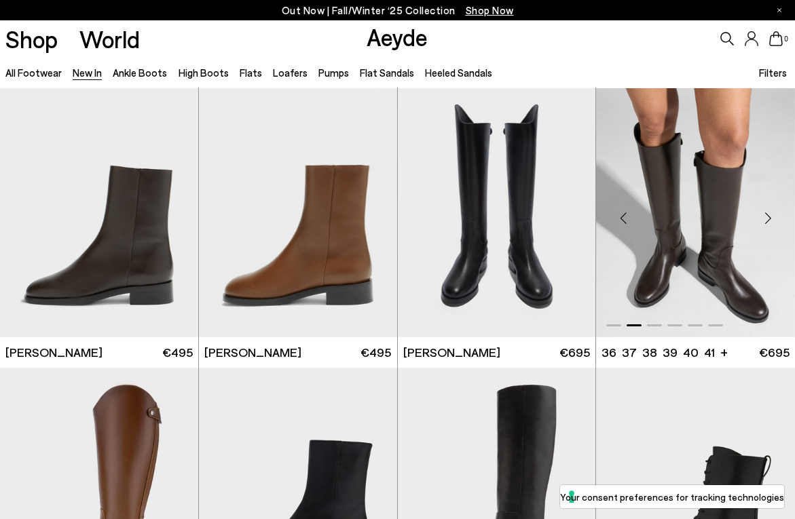
click at [758, 217] on div "Next slide" at bounding box center [767, 218] width 41 height 41
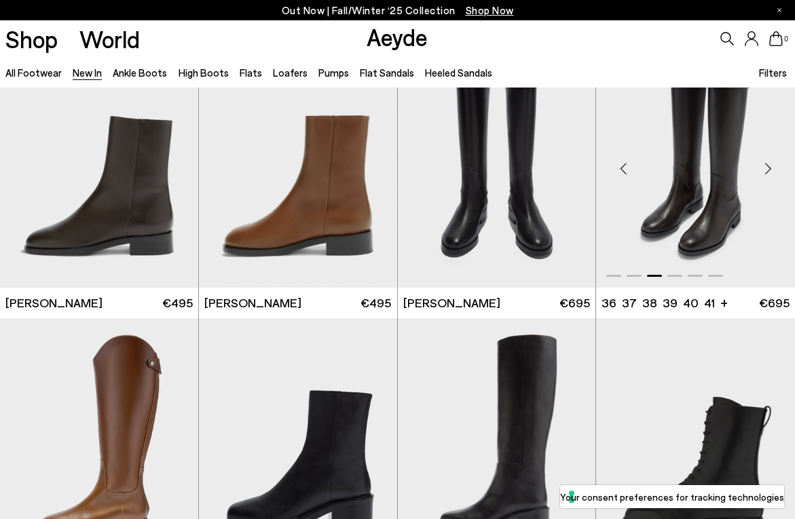
scroll to position [4764, 0]
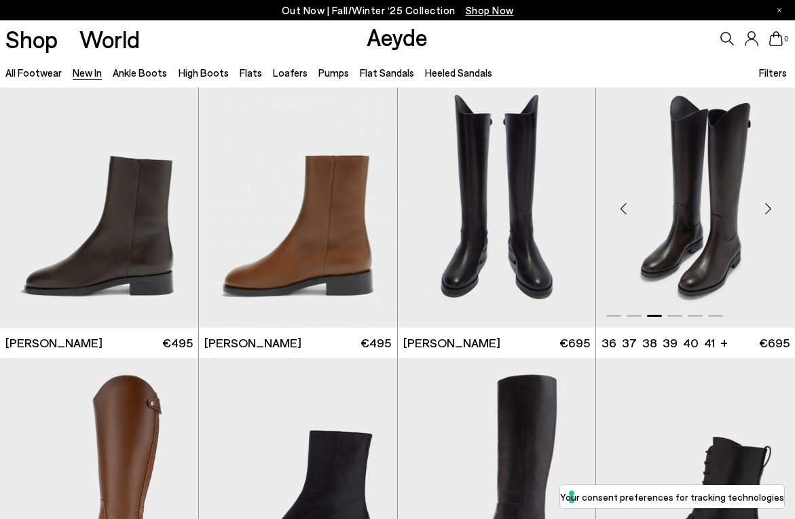
click at [768, 215] on div "Next slide" at bounding box center [767, 209] width 41 height 41
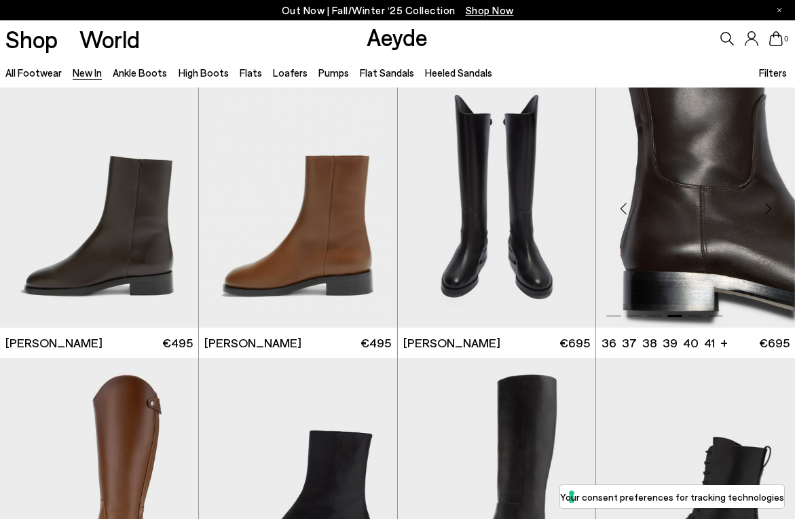
click at [768, 215] on div "Next slide" at bounding box center [767, 209] width 41 height 41
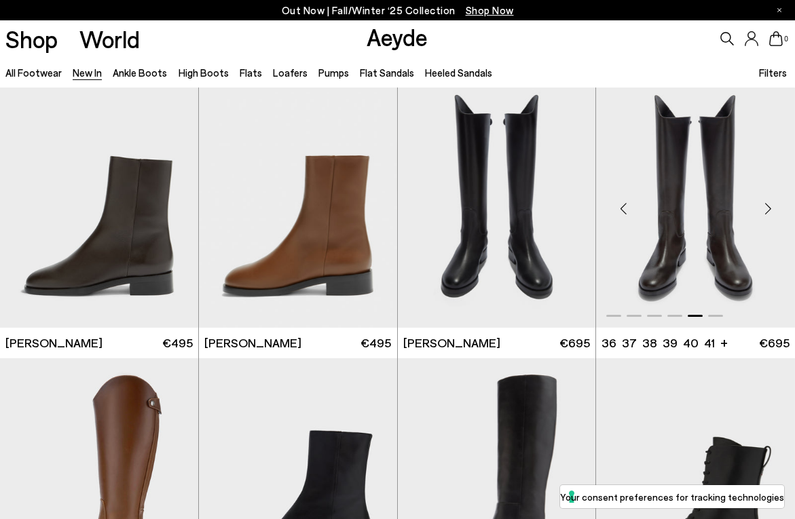
click at [768, 215] on div "Next slide" at bounding box center [767, 209] width 41 height 41
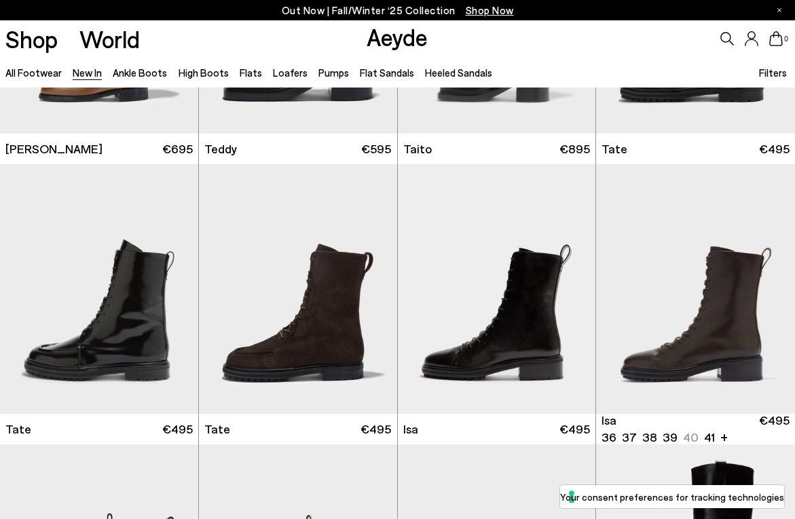
scroll to position [5247, 0]
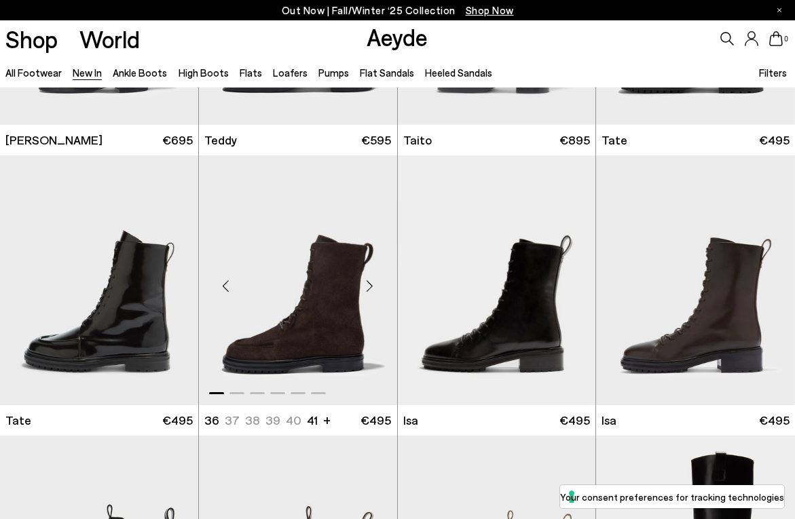
click at [366, 294] on div "Next slide" at bounding box center [370, 285] width 41 height 41
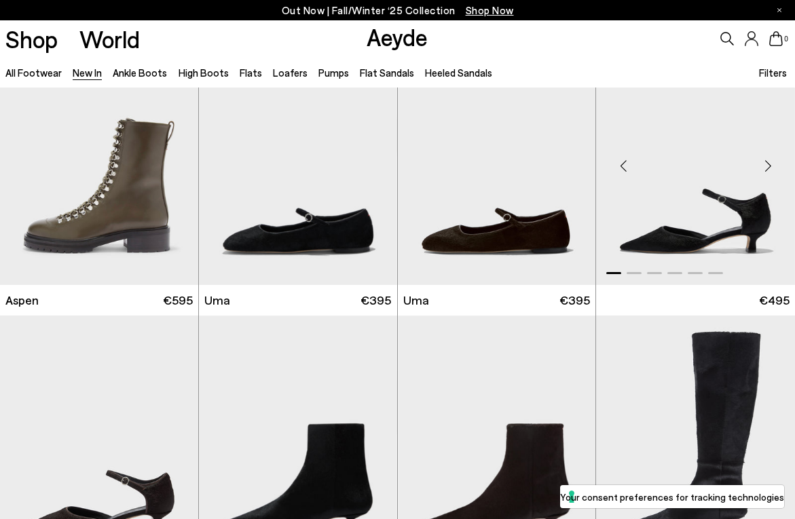
scroll to position [6235, 0]
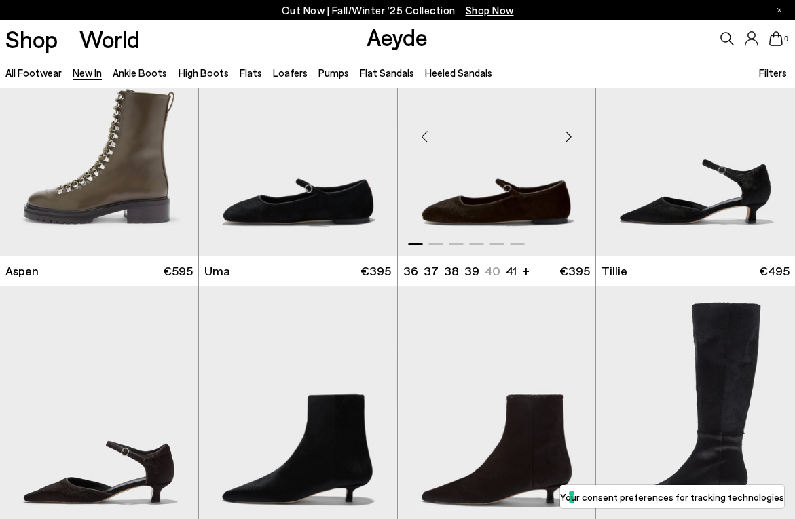
click at [568, 136] on div "Next slide" at bounding box center [568, 136] width 41 height 41
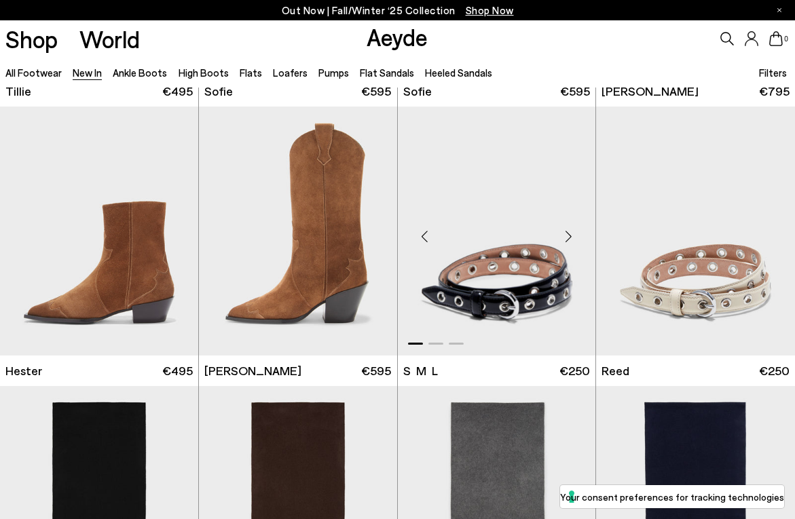
scroll to position [6696, 0]
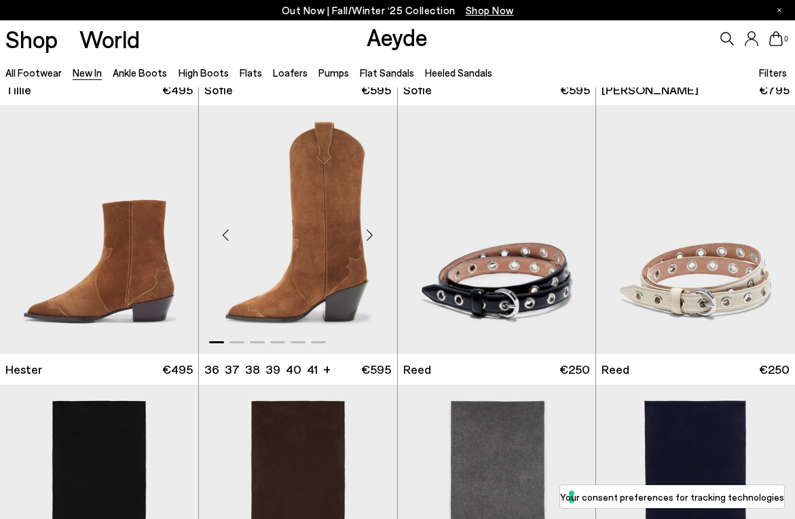
click at [373, 226] on div "Next slide" at bounding box center [370, 235] width 41 height 41
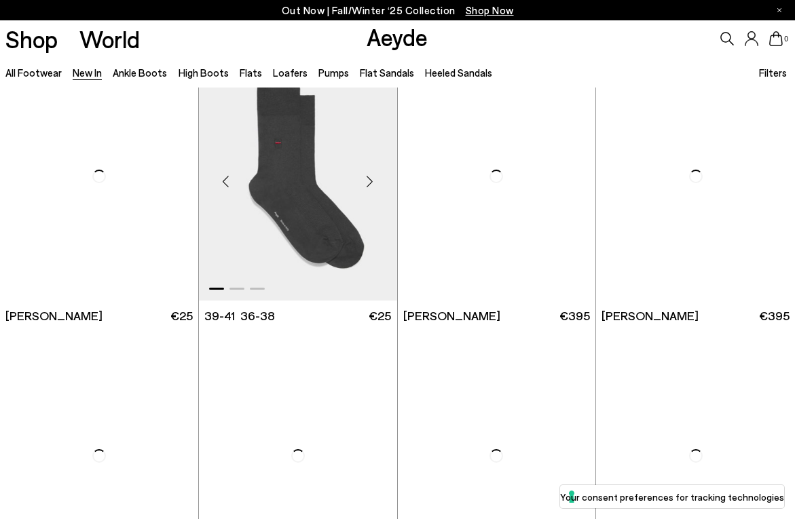
scroll to position [8431, 0]
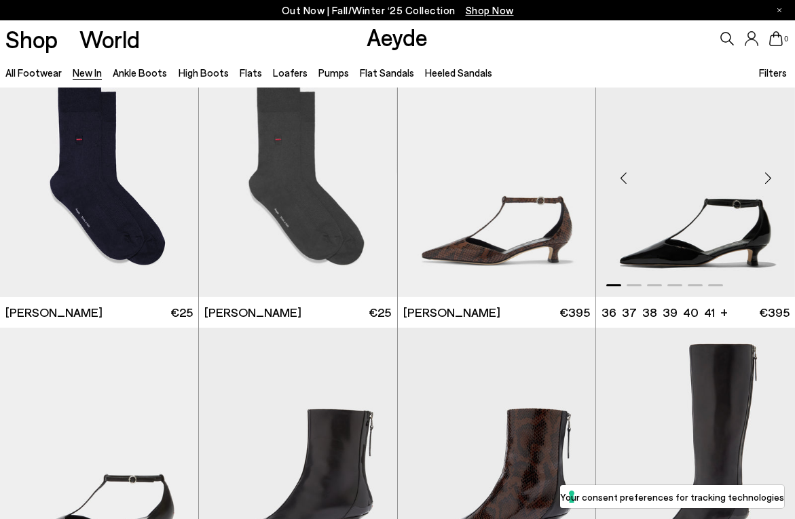
click at [764, 191] on div "Next slide" at bounding box center [767, 178] width 41 height 41
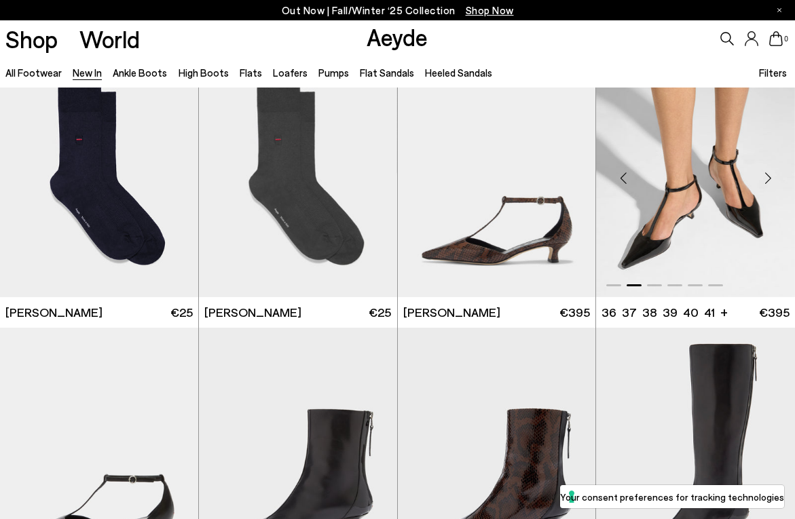
click at [764, 191] on div "Next slide" at bounding box center [767, 178] width 41 height 41
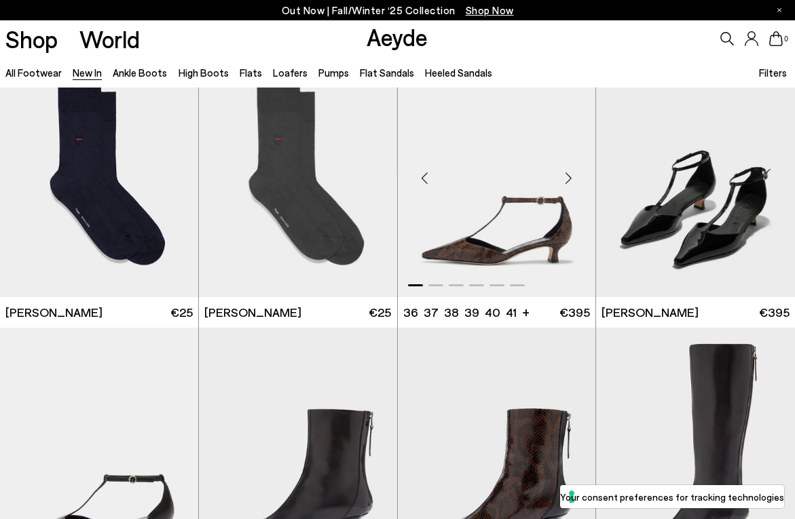
click at [570, 174] on div "Next slide" at bounding box center [568, 178] width 41 height 41
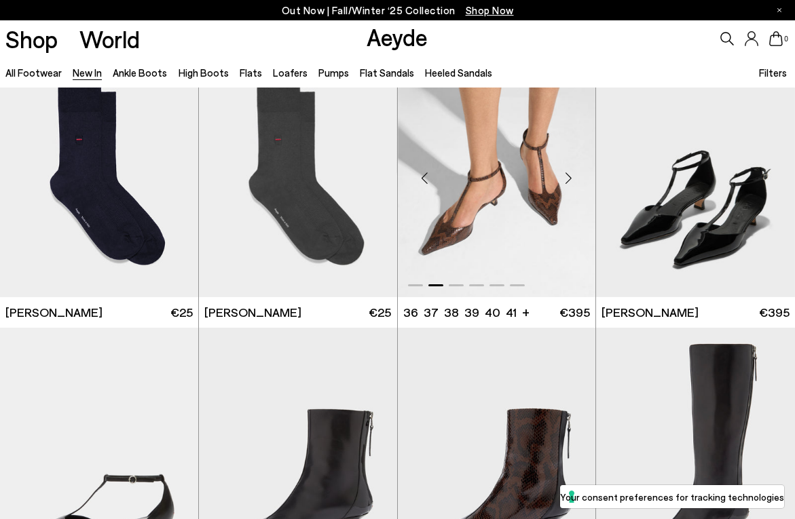
click at [570, 174] on div "Next slide" at bounding box center [568, 178] width 41 height 41
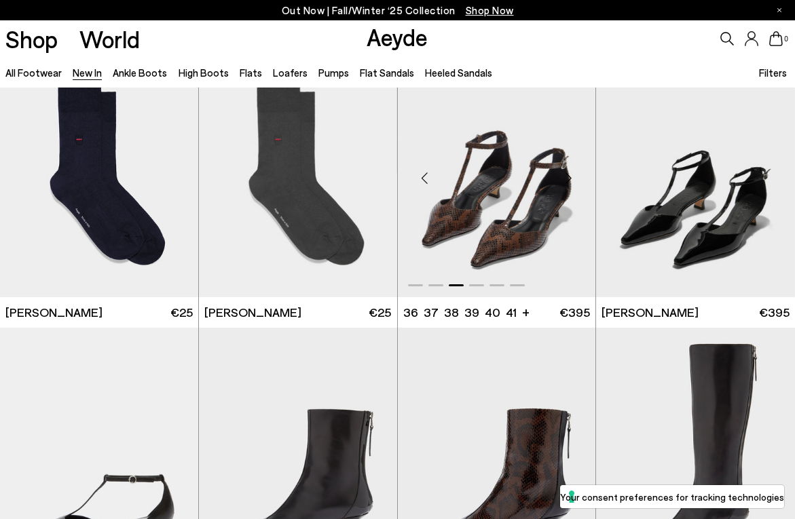
click at [570, 174] on div "Next slide" at bounding box center [568, 178] width 41 height 41
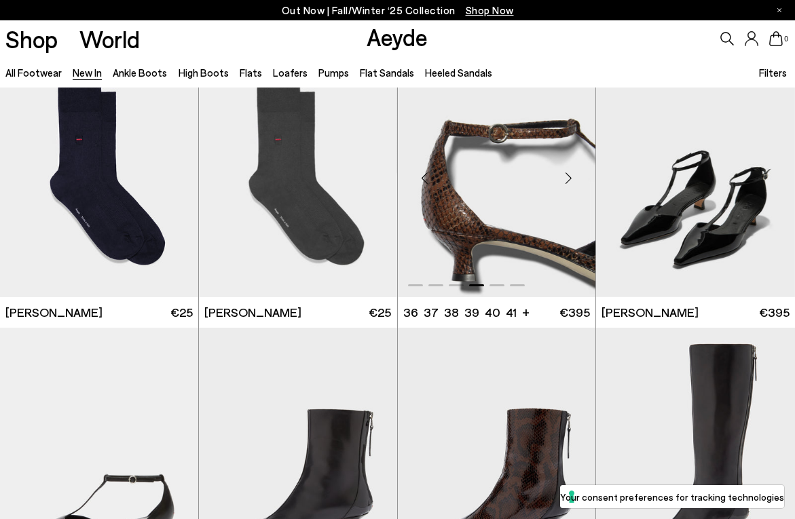
click at [570, 174] on div "Next slide" at bounding box center [568, 178] width 41 height 41
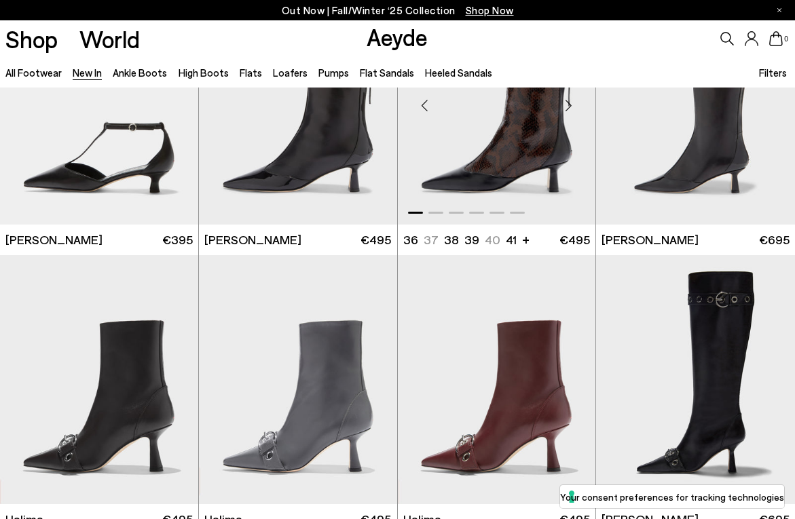
scroll to position [8948, 0]
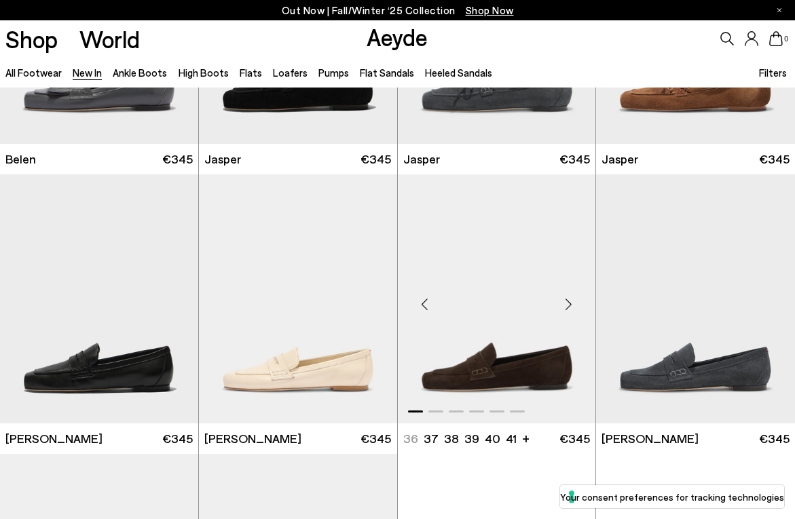
scroll to position [10398, 0]
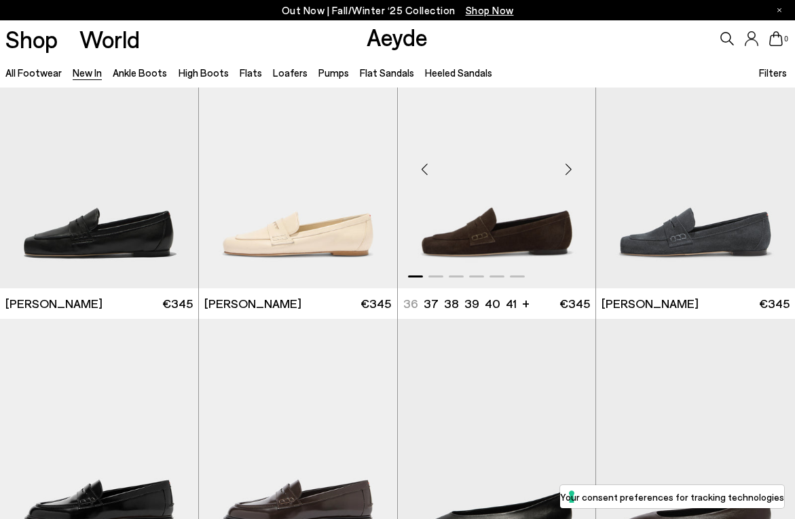
click at [568, 179] on div "Next slide" at bounding box center [568, 169] width 41 height 41
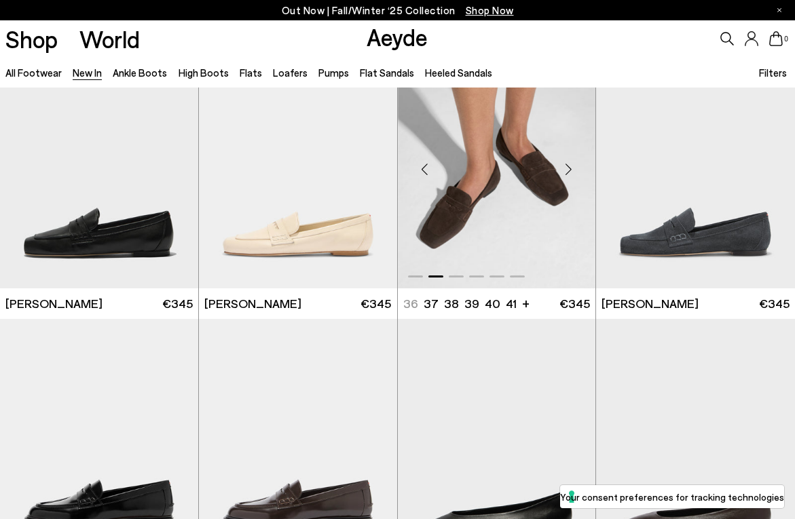
click at [565, 178] on div "Next slide" at bounding box center [568, 169] width 41 height 41
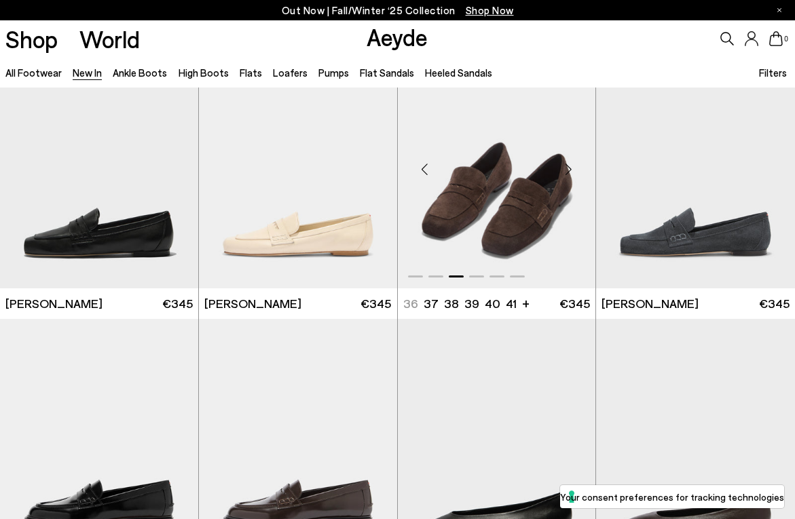
click at [565, 178] on div "Next slide" at bounding box center [568, 169] width 41 height 41
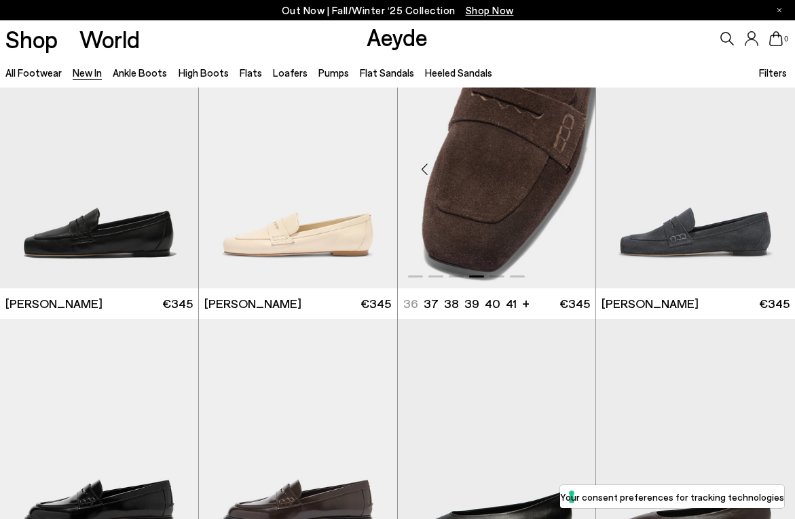
click at [565, 178] on div "Next slide" at bounding box center [568, 169] width 41 height 41
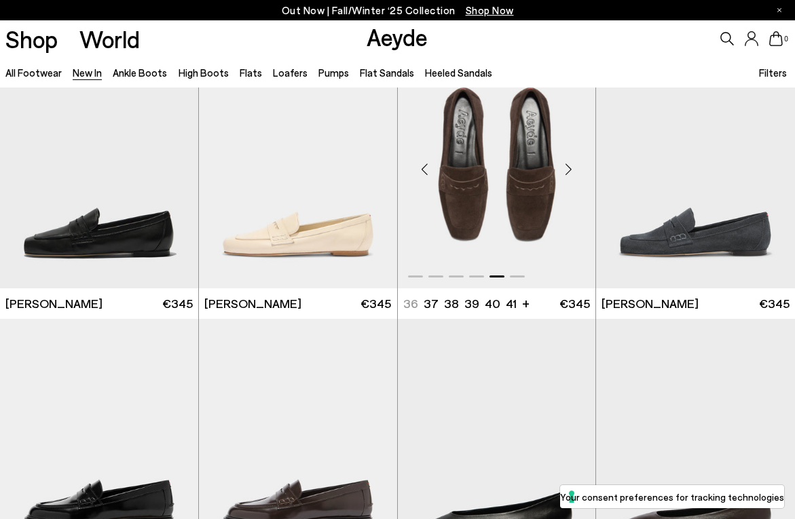
click at [565, 178] on div "Next slide" at bounding box center [568, 169] width 41 height 41
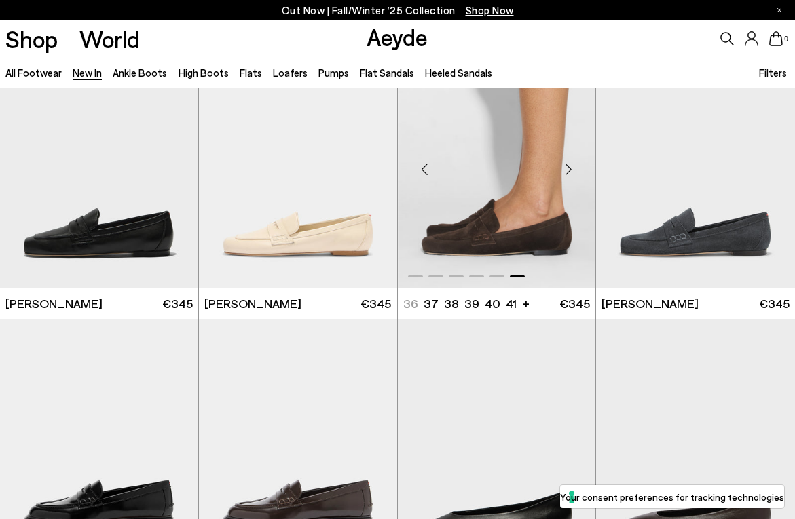
click at [565, 178] on div "Next slide" at bounding box center [568, 169] width 41 height 41
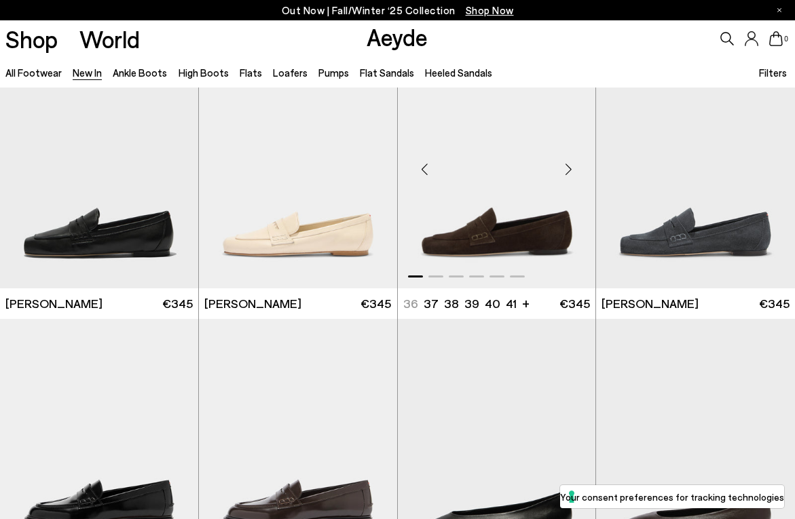
click at [565, 178] on div "Next slide" at bounding box center [568, 169] width 41 height 41
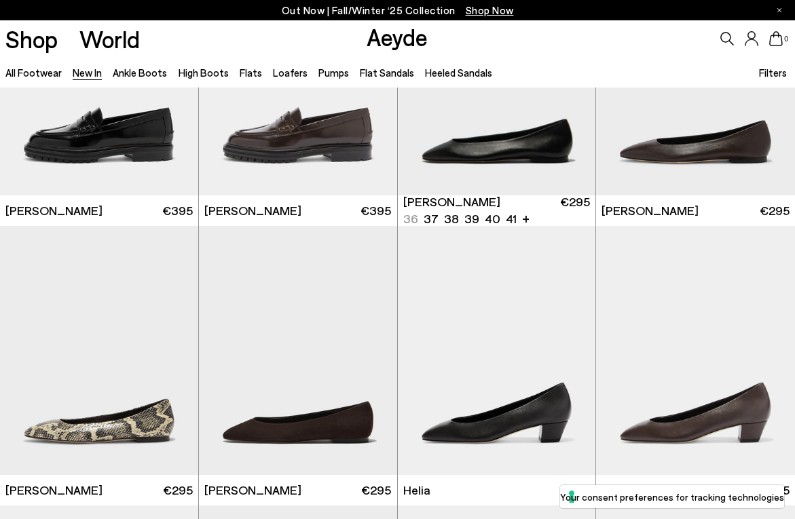
scroll to position [10874, 0]
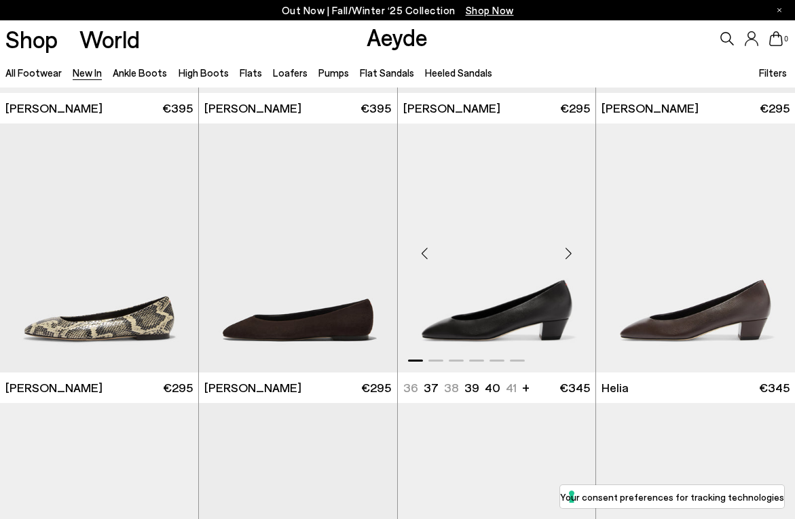
click at [557, 257] on div "Next slide" at bounding box center [568, 253] width 41 height 41
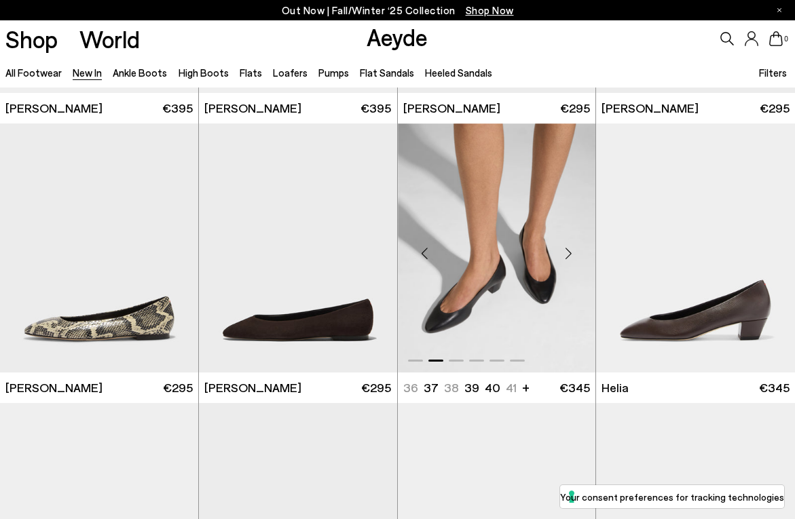
click at [557, 257] on div "Next slide" at bounding box center [568, 253] width 41 height 41
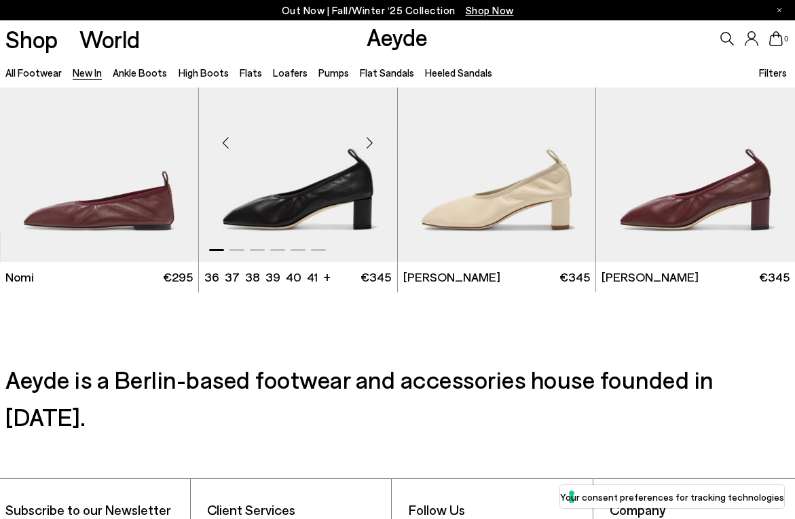
scroll to position [11820, 0]
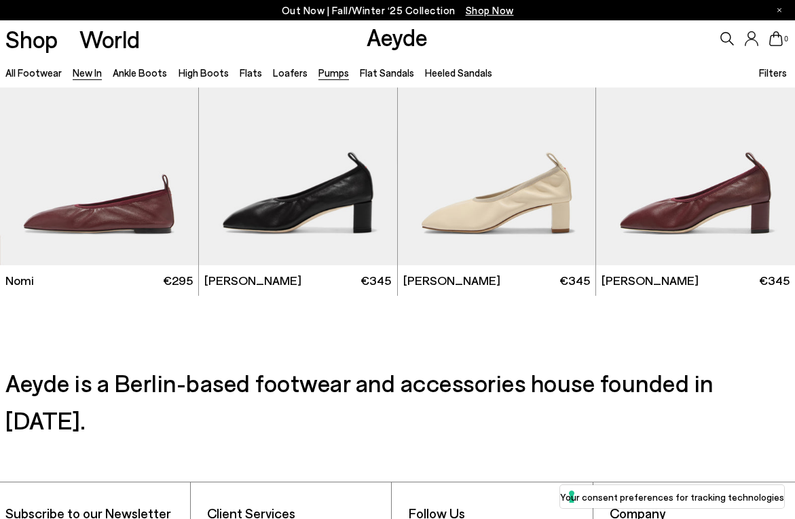
click at [323, 72] on link "Pumps" at bounding box center [333, 73] width 31 height 12
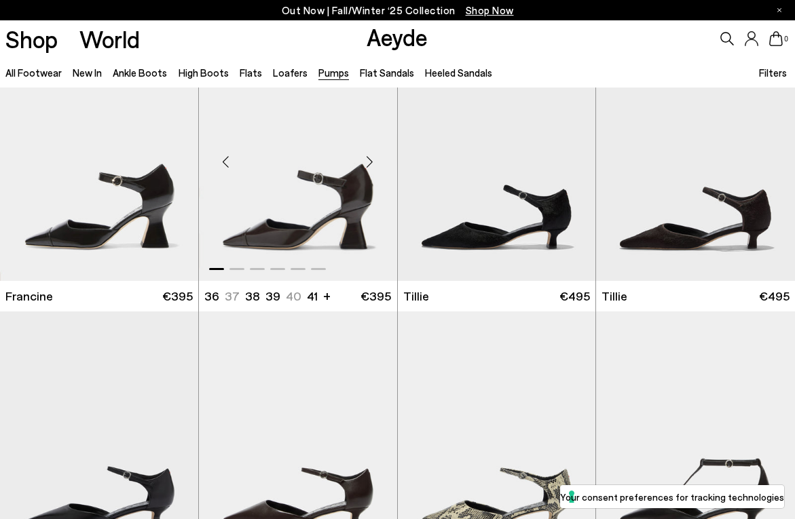
scroll to position [58, 0]
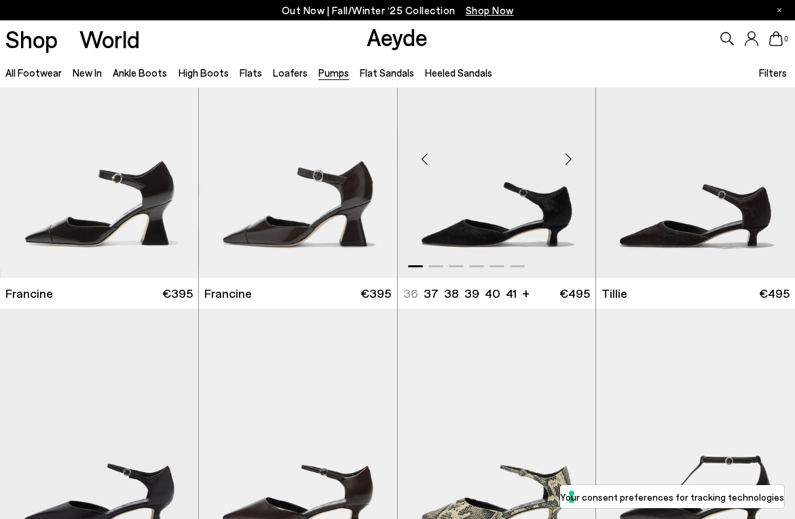
click at [572, 156] on div "Next slide" at bounding box center [568, 159] width 41 height 41
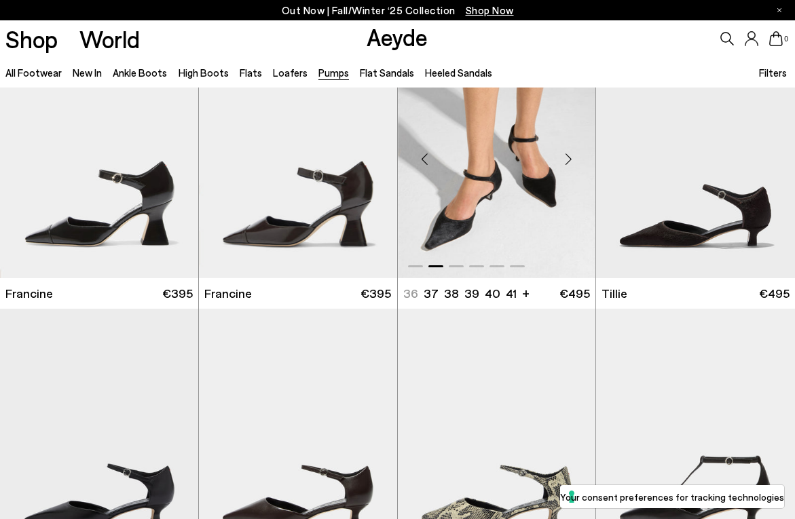
click at [573, 157] on div "Next slide" at bounding box center [568, 159] width 41 height 41
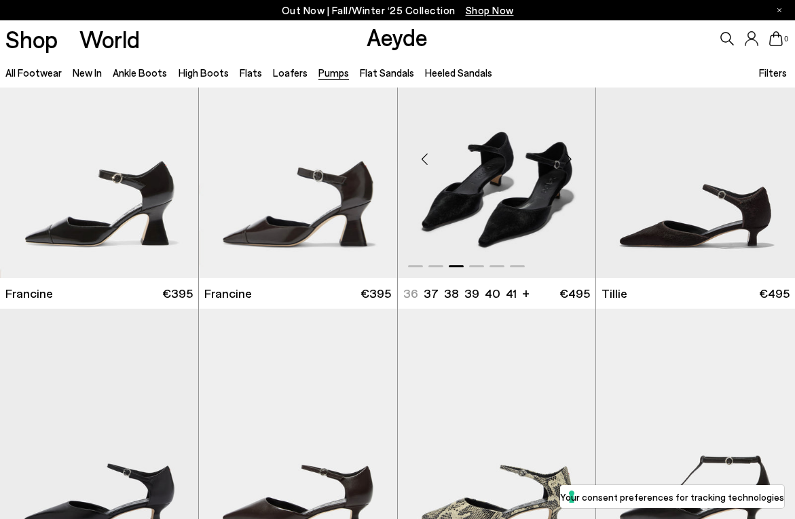
click at [573, 157] on div "Next slide" at bounding box center [568, 159] width 41 height 41
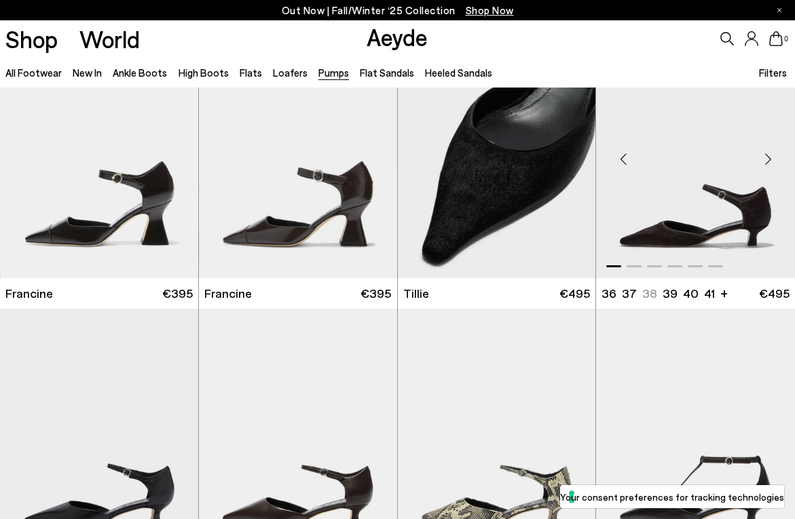
click at [775, 168] on div "Next slide" at bounding box center [767, 159] width 41 height 41
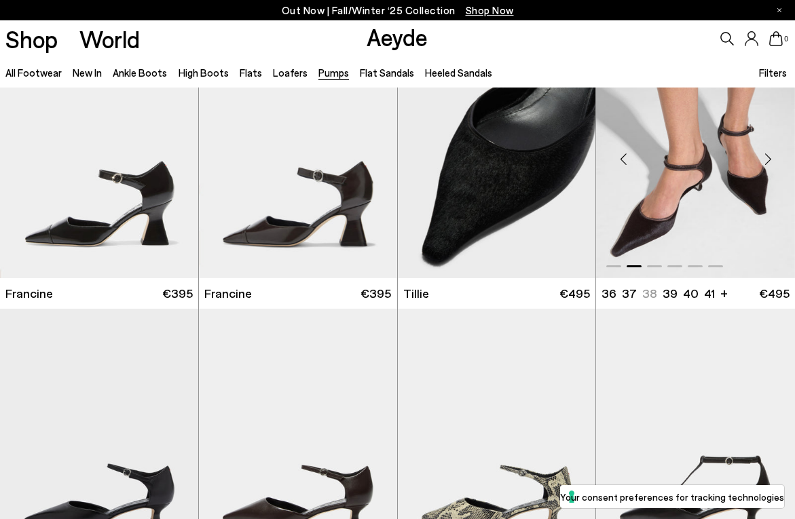
click at [774, 166] on div "Next slide" at bounding box center [767, 159] width 41 height 41
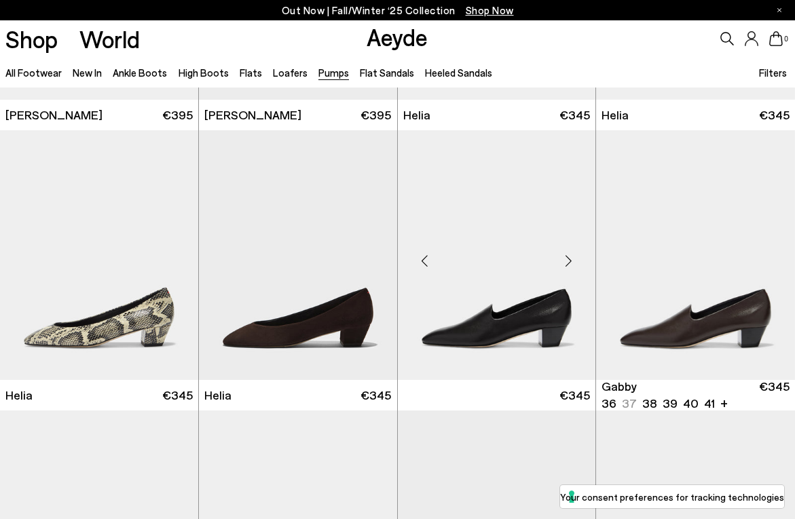
scroll to position [797, 0]
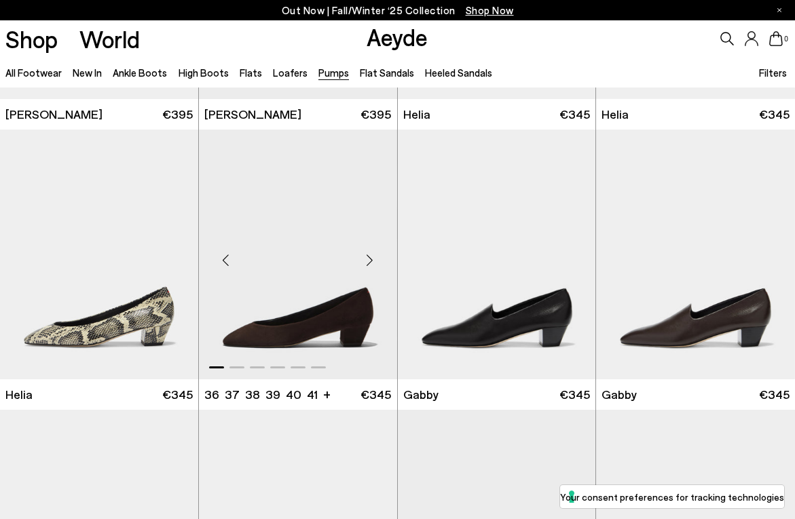
click at [374, 247] on div "Next slide" at bounding box center [370, 260] width 41 height 41
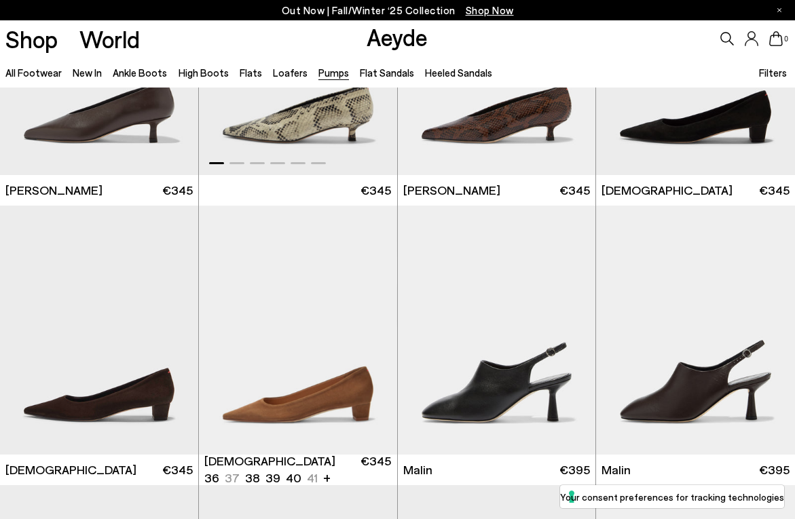
scroll to position [1562, 0]
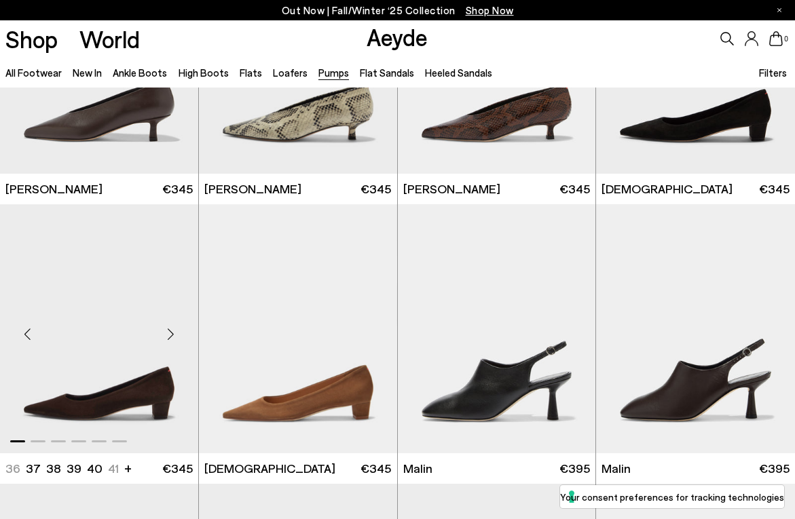
click at [170, 329] on div "Next slide" at bounding box center [171, 334] width 41 height 41
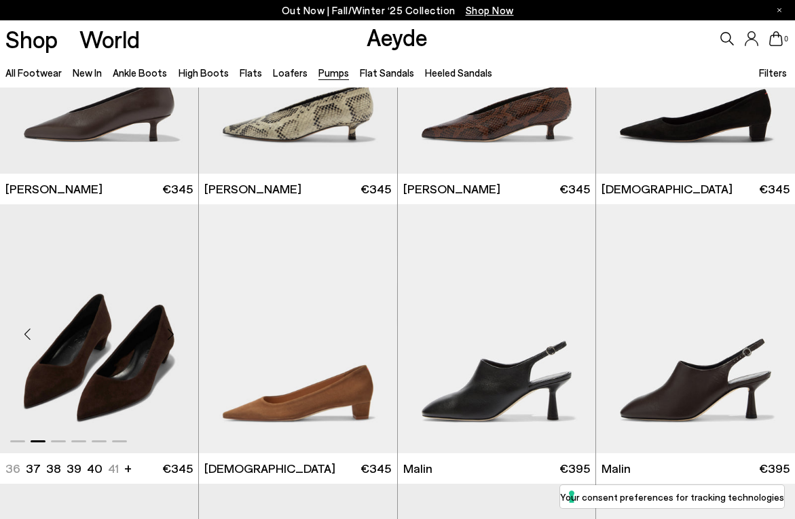
click at [170, 329] on div "Next slide" at bounding box center [171, 334] width 41 height 41
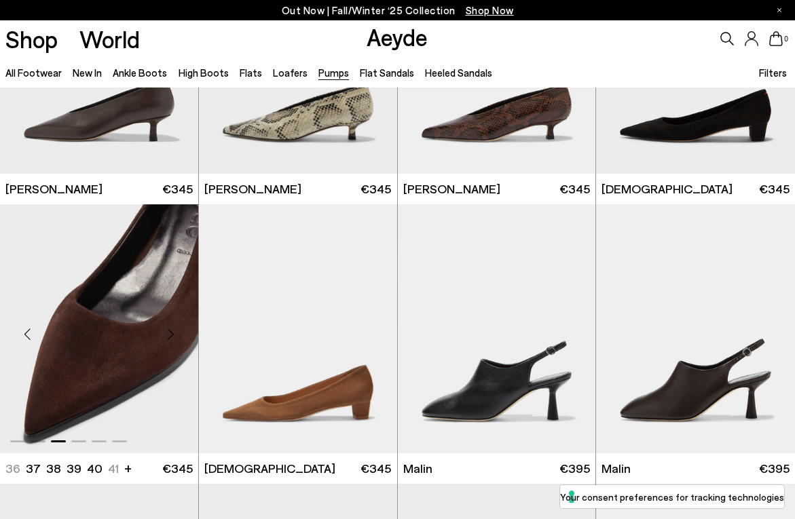
click at [170, 329] on div "Next slide" at bounding box center [171, 334] width 41 height 41
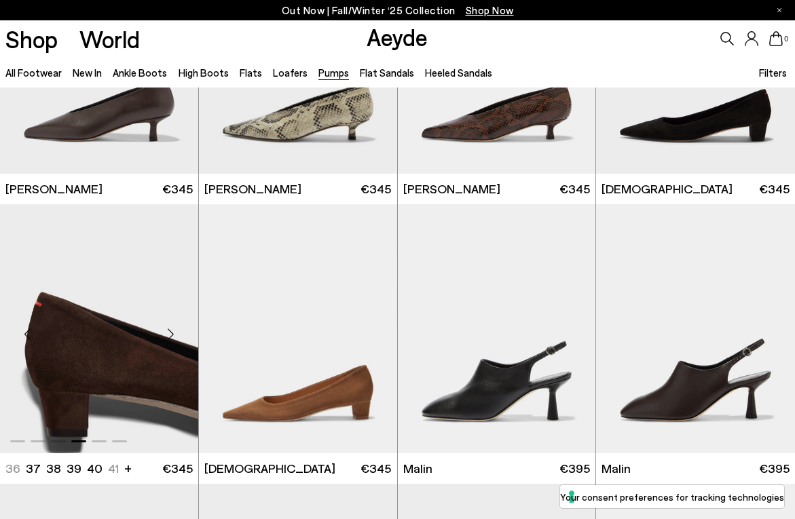
click at [170, 329] on div "Next slide" at bounding box center [171, 334] width 41 height 41
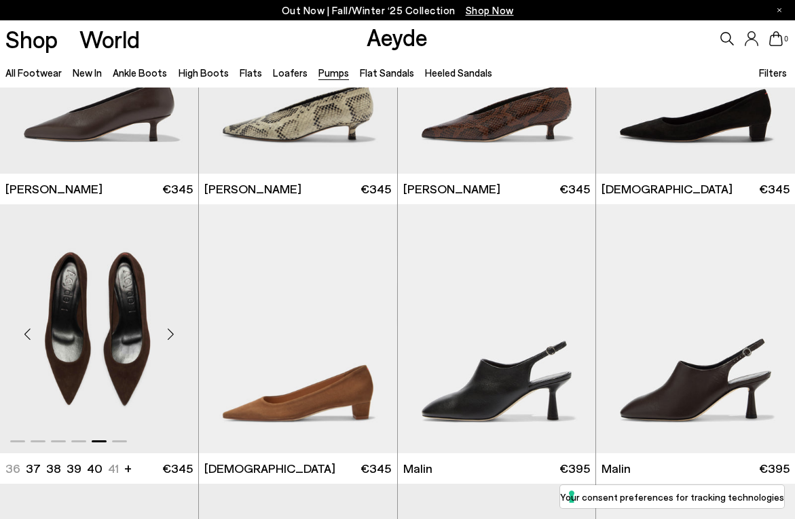
click at [170, 329] on div "Next slide" at bounding box center [171, 334] width 41 height 41
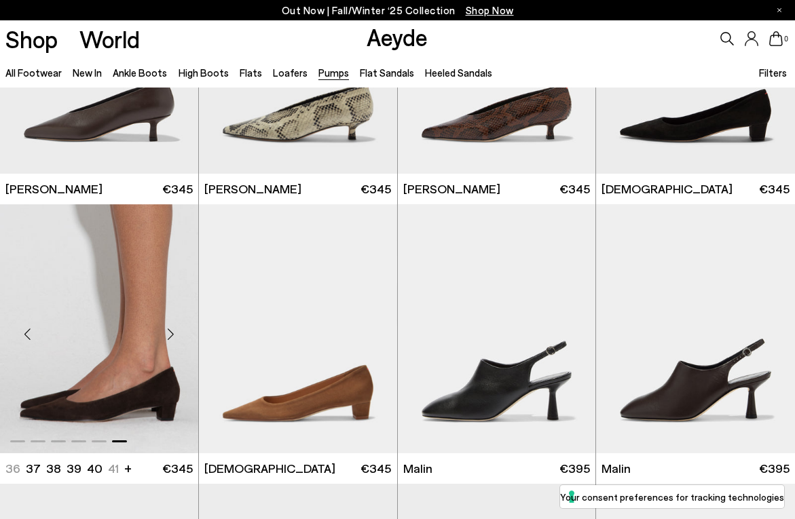
click at [170, 329] on div "Next slide" at bounding box center [171, 334] width 41 height 41
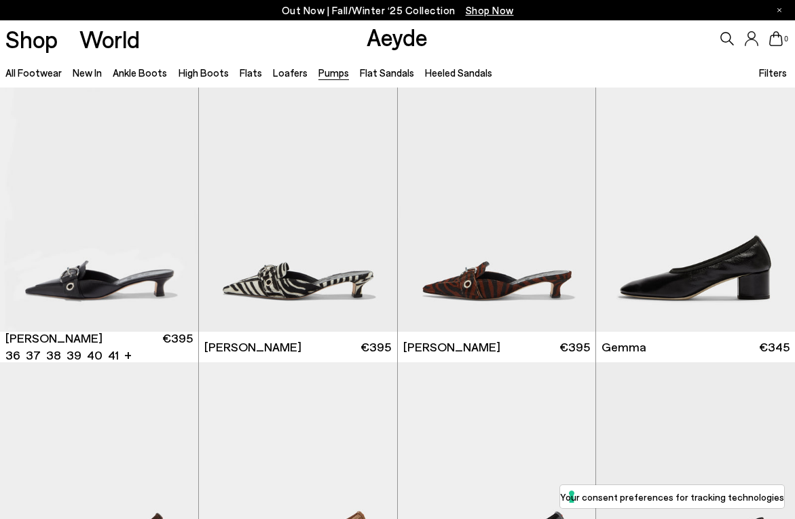
scroll to position [3023, 0]
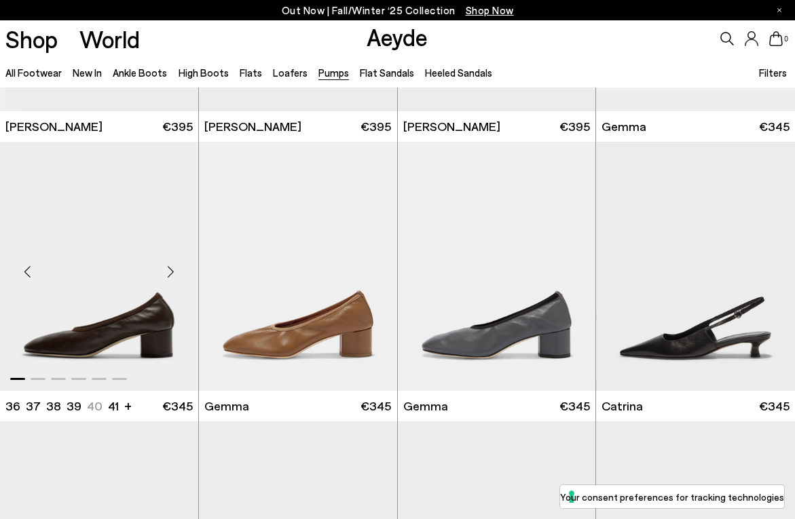
click at [170, 273] on div "Next slide" at bounding box center [171, 272] width 41 height 41
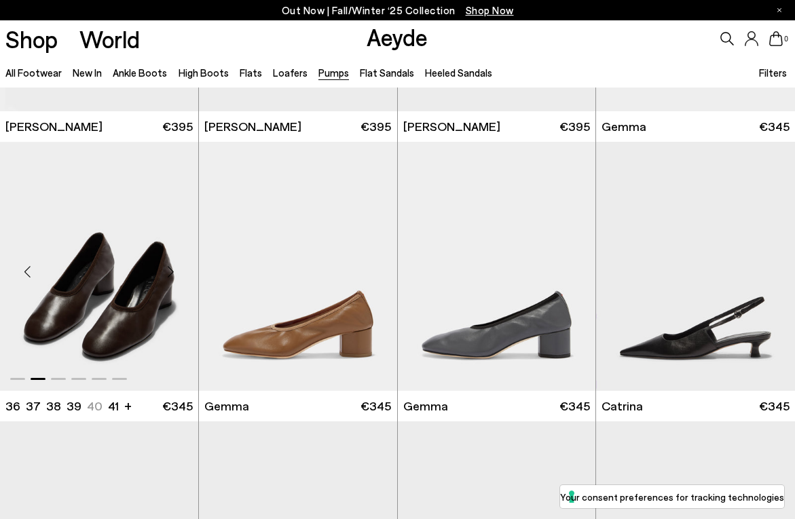
click at [170, 273] on div "Next slide" at bounding box center [171, 272] width 41 height 41
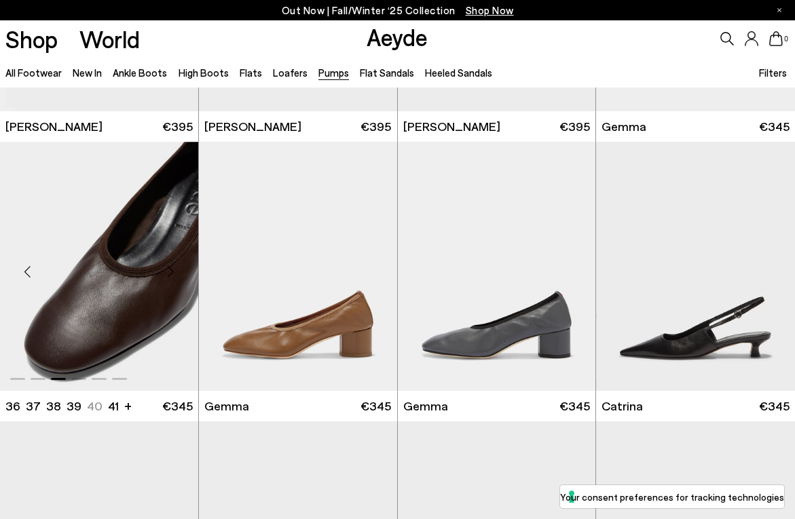
click at [170, 273] on div "Next slide" at bounding box center [171, 272] width 41 height 41
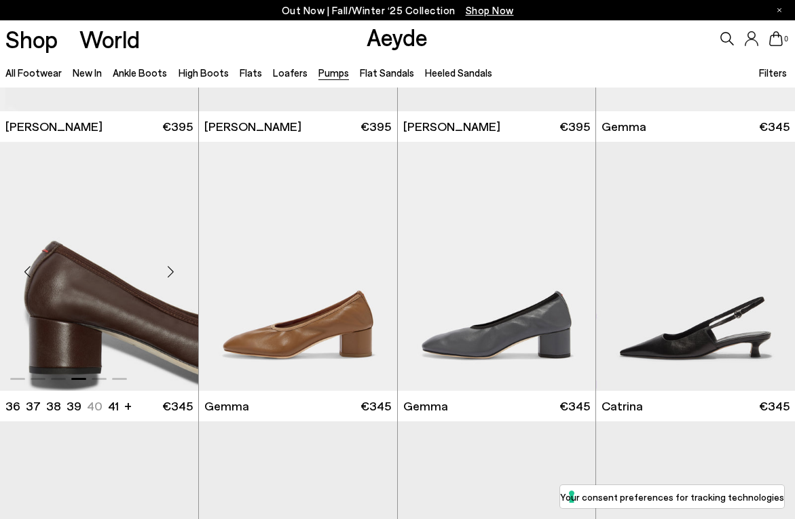
click at [170, 273] on div "Next slide" at bounding box center [171, 272] width 41 height 41
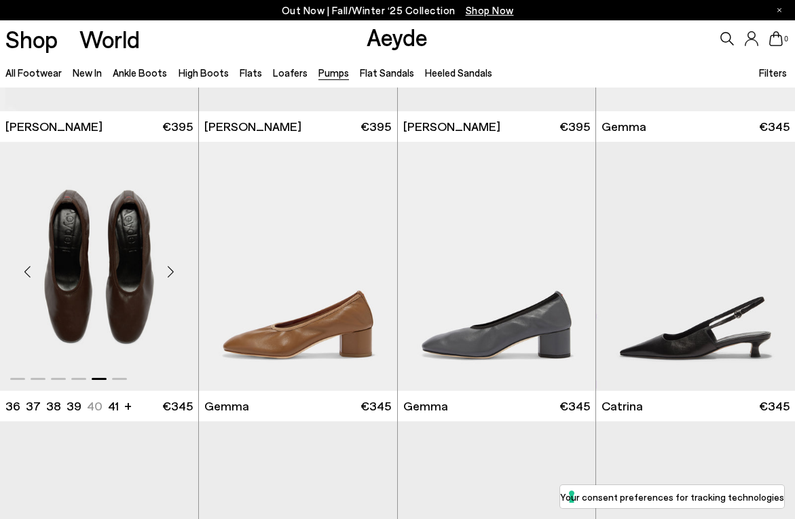
click at [170, 273] on div "Next slide" at bounding box center [171, 272] width 41 height 41
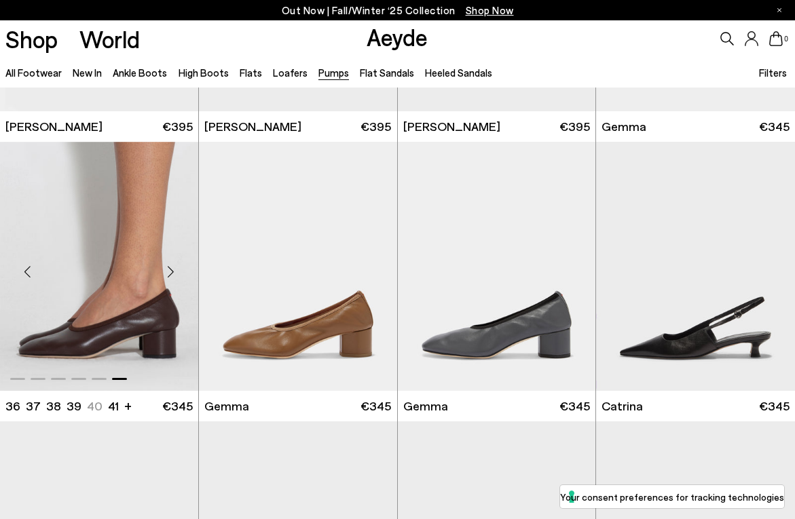
click at [170, 273] on div "Next slide" at bounding box center [171, 272] width 41 height 41
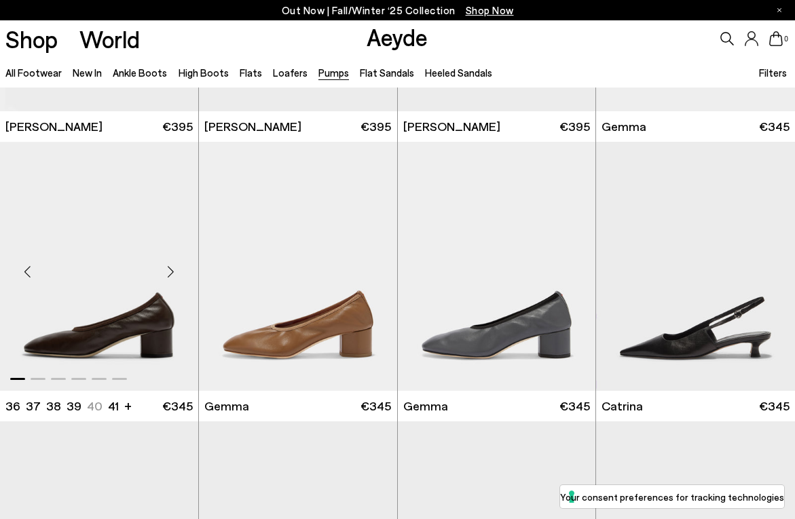
click at [170, 273] on div "Next slide" at bounding box center [171, 272] width 41 height 41
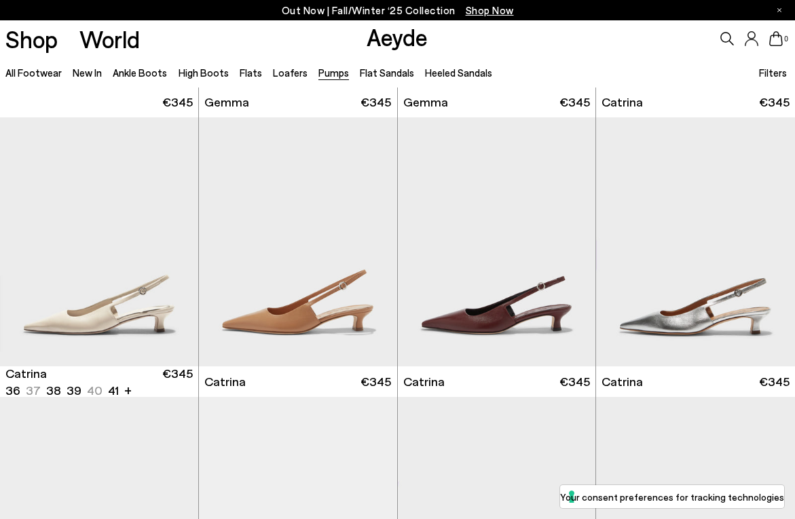
scroll to position [3336, 0]
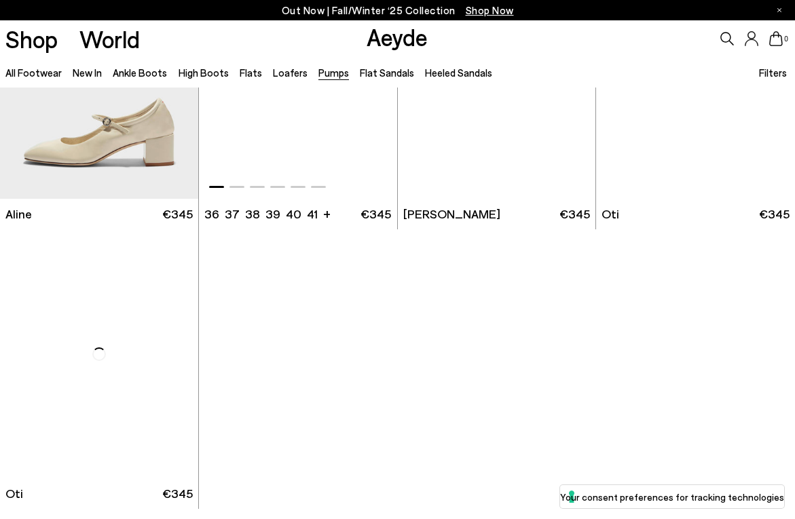
scroll to position [4928, 0]
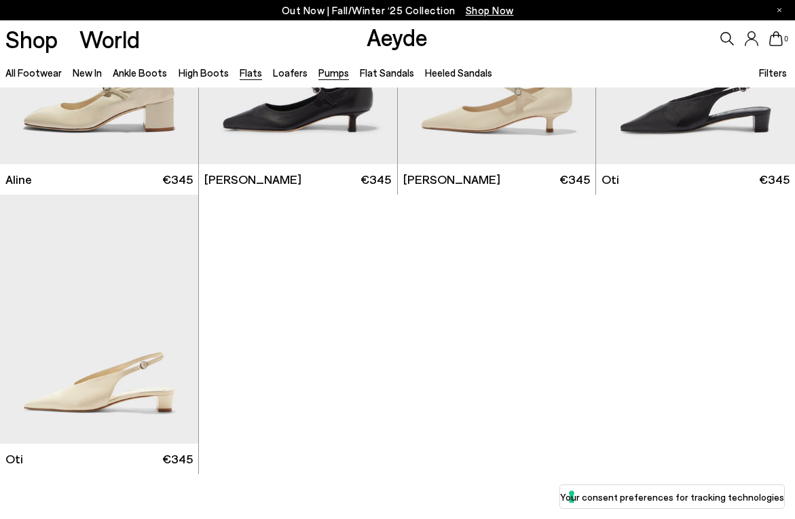
click at [249, 67] on link "Flats" at bounding box center [251, 73] width 22 height 12
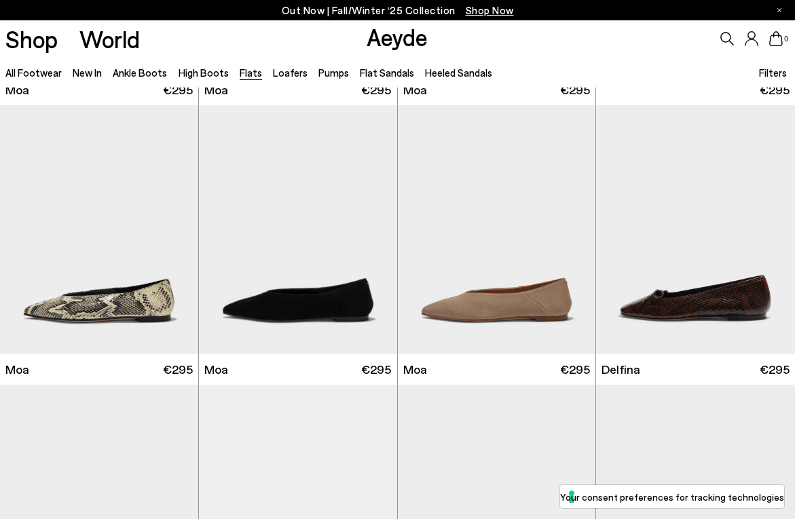
scroll to position [2007, 0]
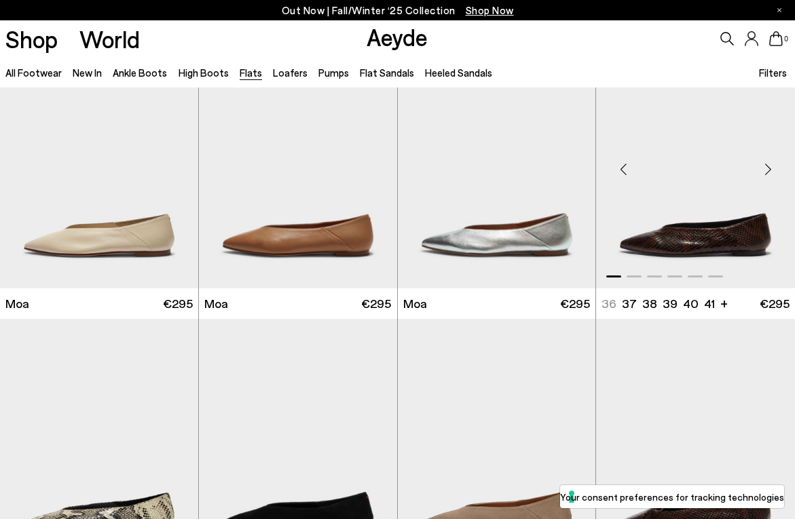
click at [771, 170] on div "Next slide" at bounding box center [767, 169] width 41 height 41
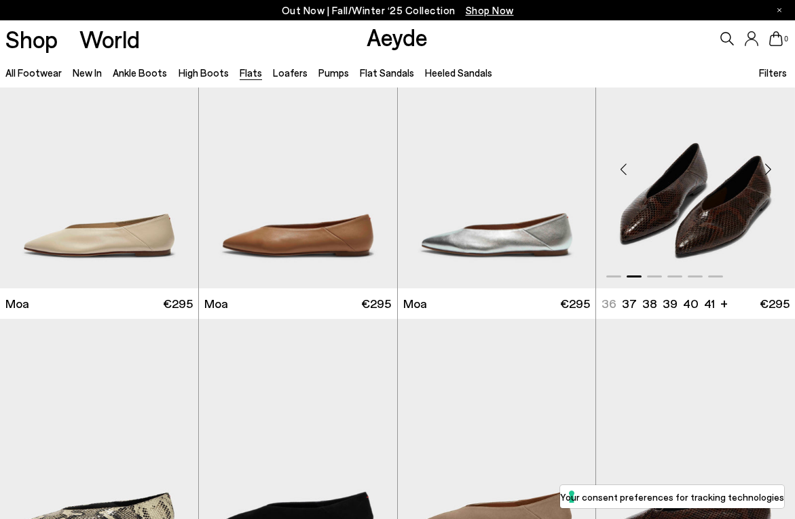
click at [770, 170] on div "Next slide" at bounding box center [767, 169] width 41 height 41
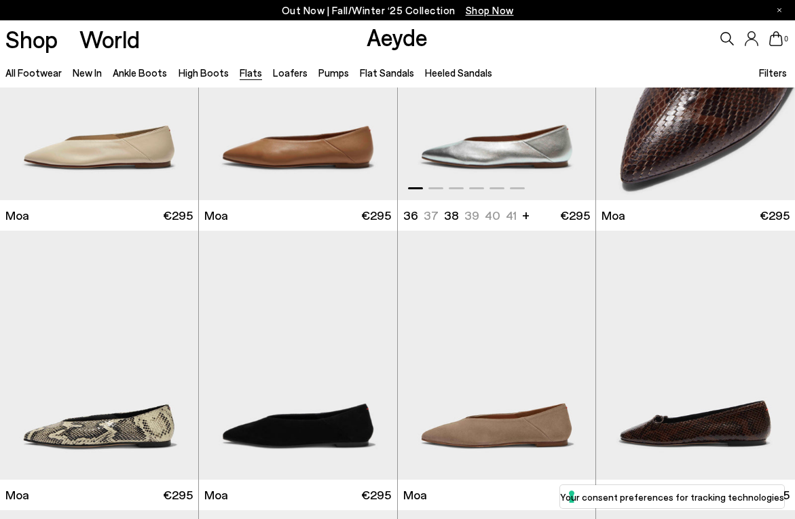
scroll to position [2270, 0]
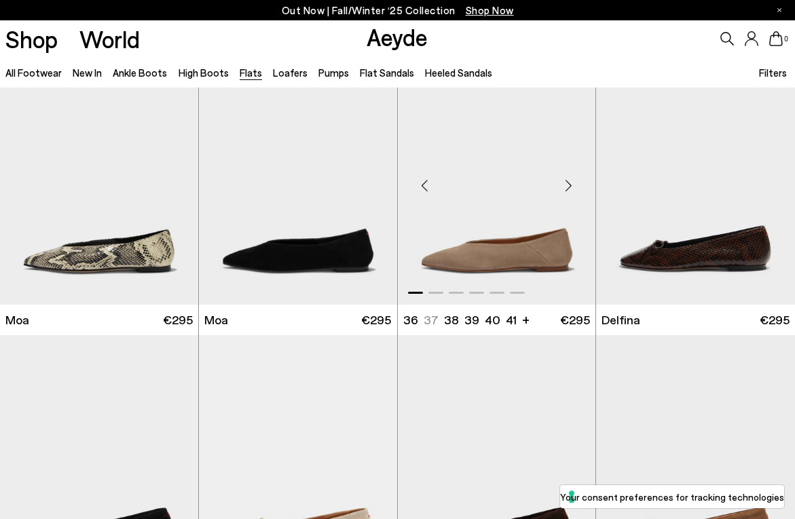
click at [563, 187] on div "Next slide" at bounding box center [568, 185] width 41 height 41
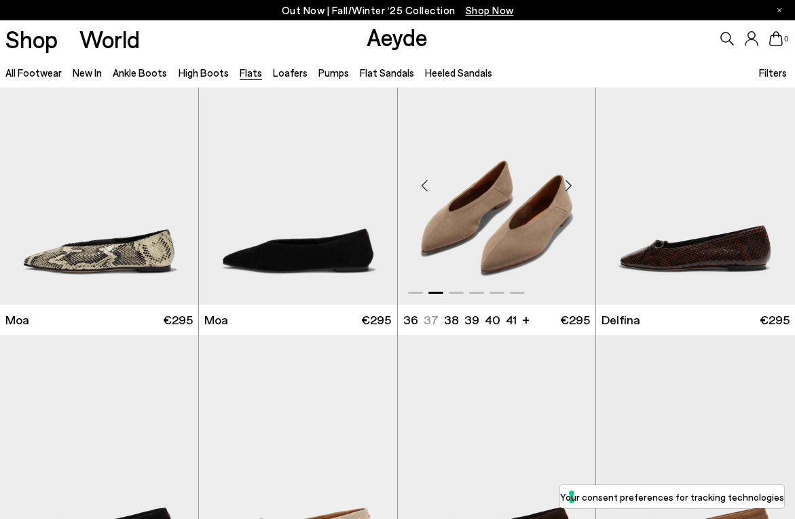
click at [563, 186] on div "Next slide" at bounding box center [568, 185] width 41 height 41
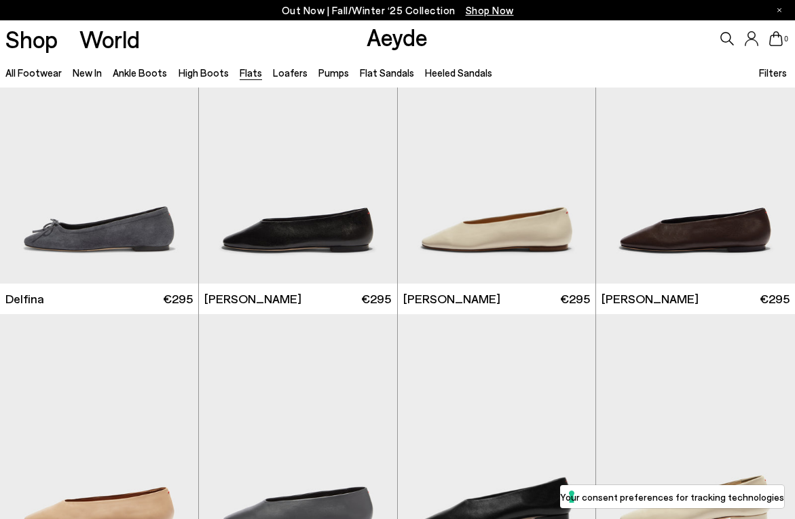
scroll to position [2824, 0]
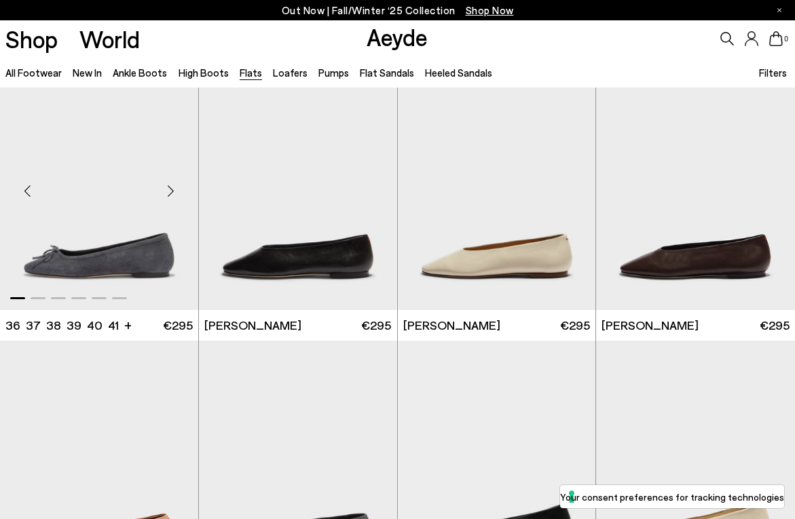
click at [174, 173] on div "Next slide" at bounding box center [171, 190] width 41 height 41
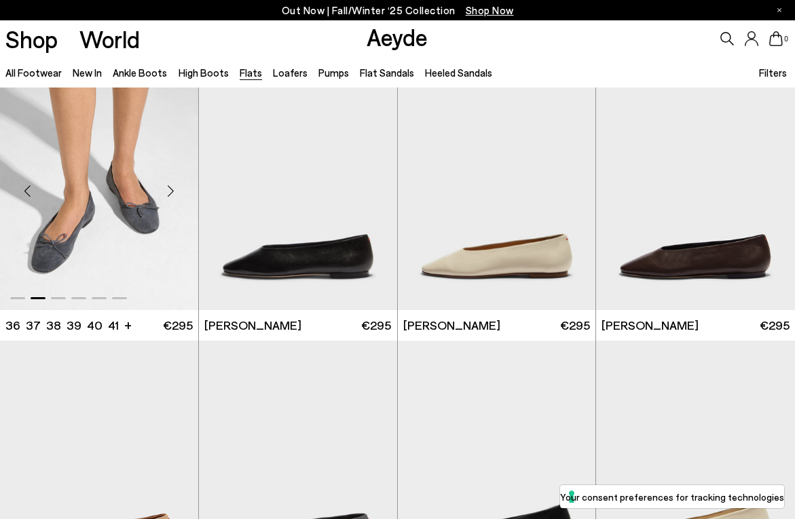
click at [174, 172] on div "Next slide" at bounding box center [171, 190] width 41 height 41
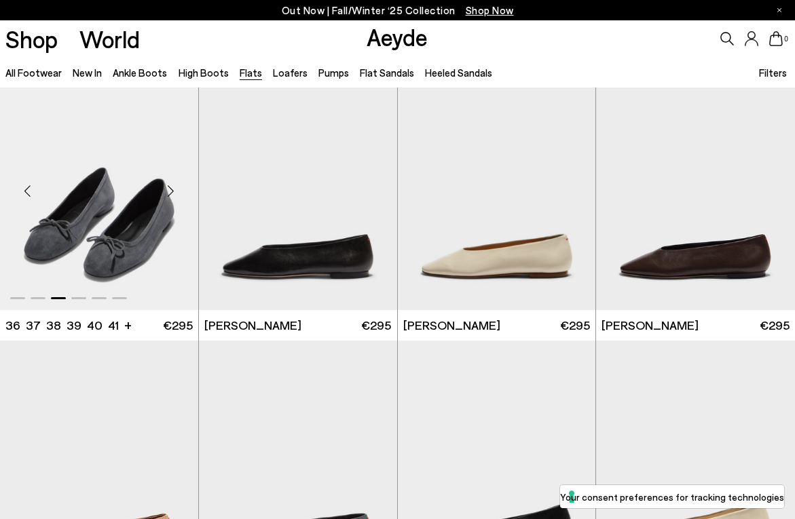
click at [174, 172] on div "Next slide" at bounding box center [171, 190] width 41 height 41
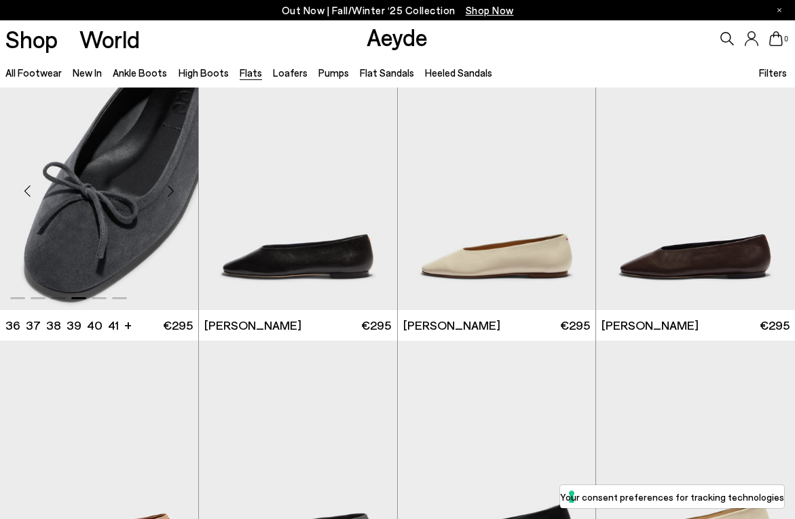
click at [166, 246] on img "4 / 6" at bounding box center [99, 185] width 198 height 249
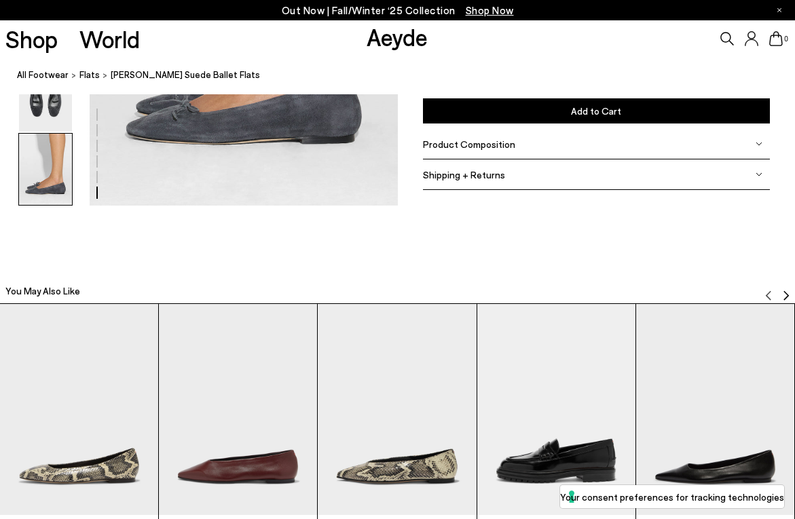
scroll to position [2444, 0]
